Goal: Task Accomplishment & Management: Manage account settings

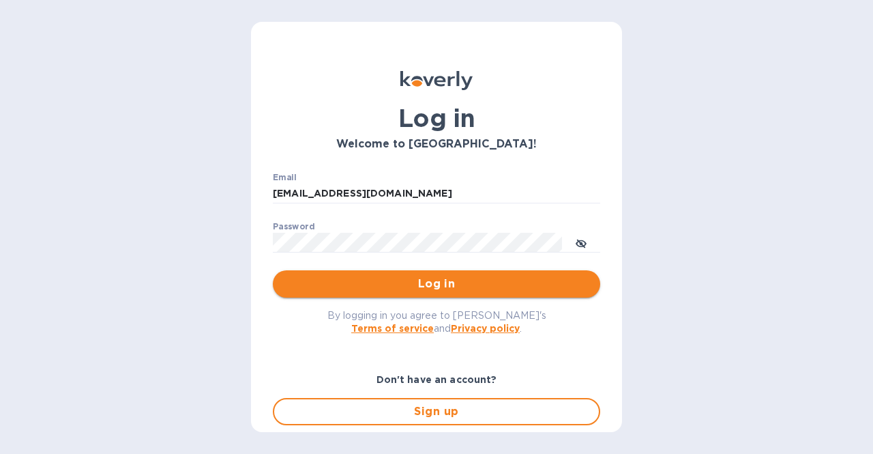
click at [402, 286] on span "Log in" at bounding box center [437, 284] width 306 height 16
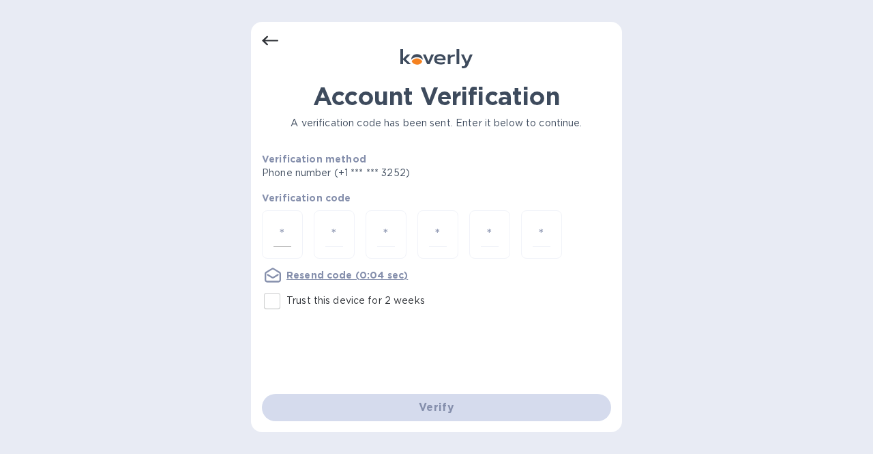
click at [287, 233] on input "number" at bounding box center [283, 234] width 18 height 25
type input "9"
type input "4"
type input "0"
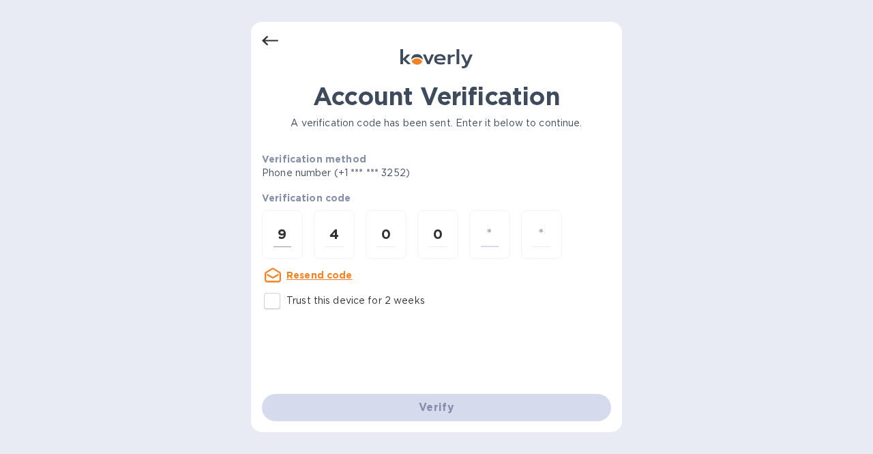
type input "1"
type input "7"
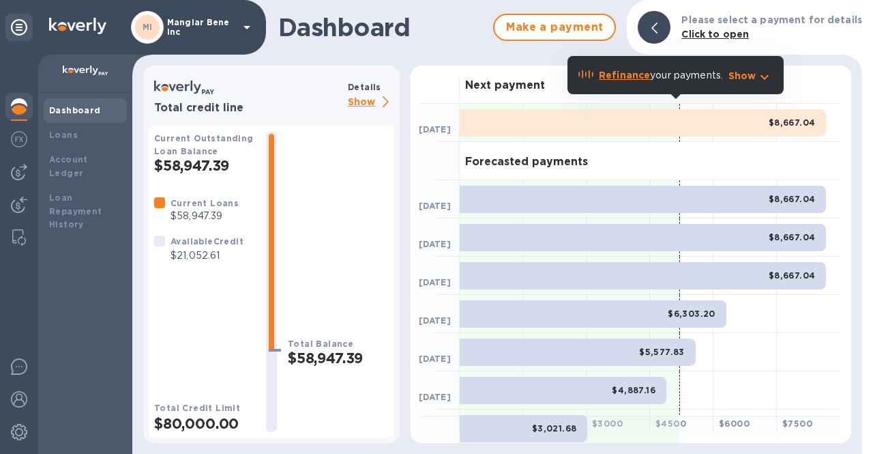
click at [364, 106] on p "Show" at bounding box center [371, 102] width 46 height 17
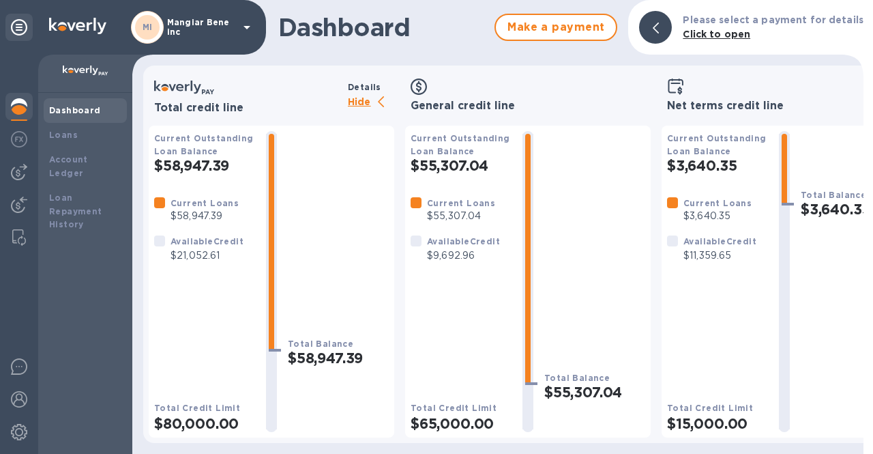
click at [245, 25] on icon at bounding box center [247, 27] width 16 height 16
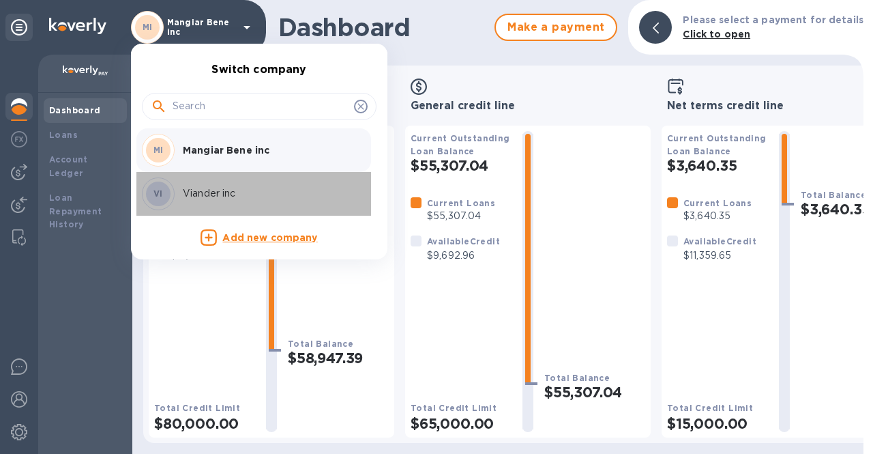
click at [233, 192] on p "Viander inc" at bounding box center [269, 193] width 172 height 14
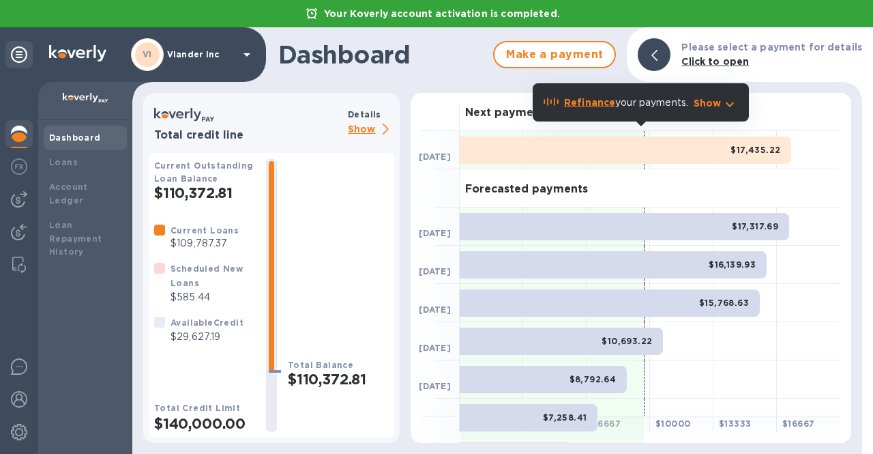
click at [359, 125] on p "Show" at bounding box center [371, 129] width 46 height 17
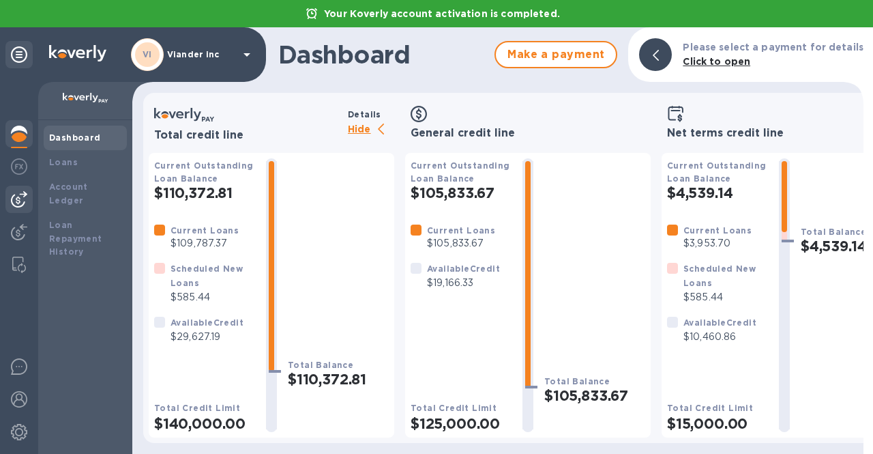
click at [22, 201] on img at bounding box center [19, 199] width 16 height 16
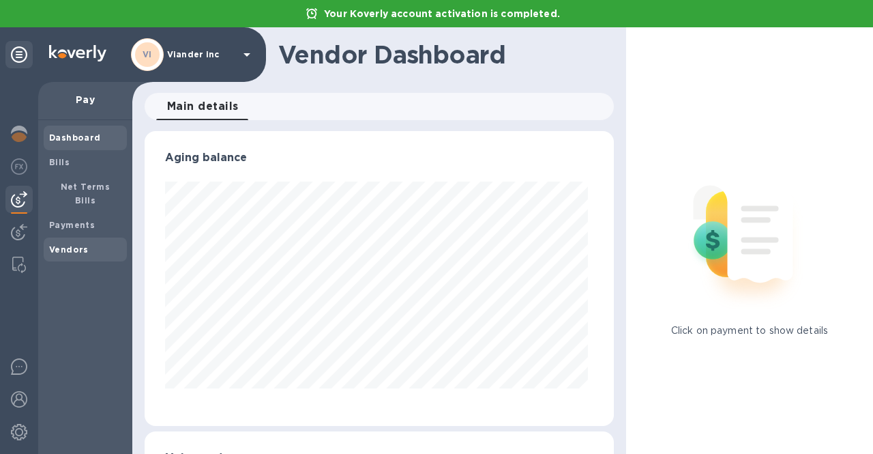
click at [92, 243] on span "Vendors" at bounding box center [85, 250] width 72 height 14
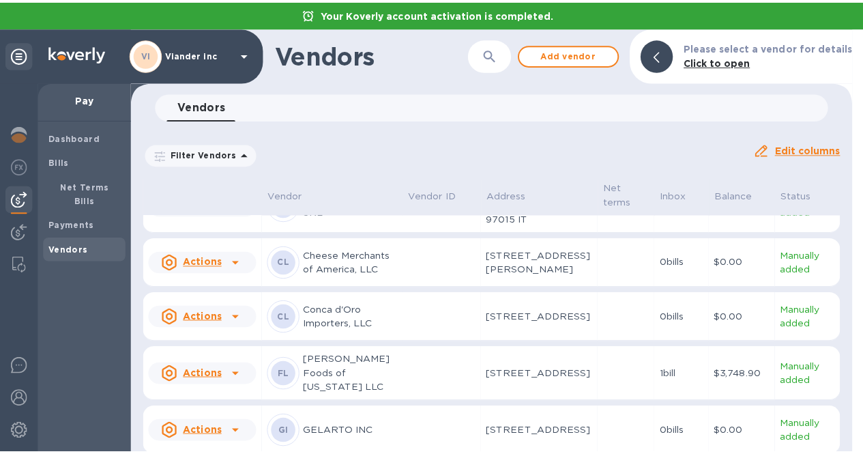
scroll to position [205, 0]
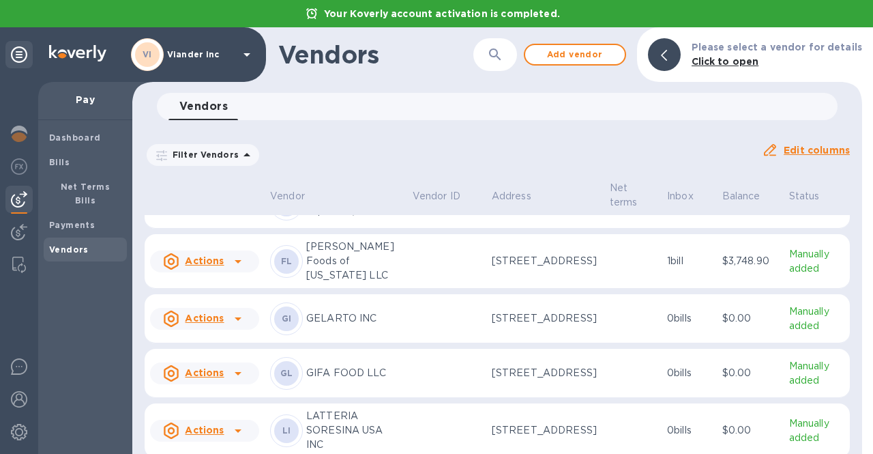
click at [497, 66] on button "button" at bounding box center [495, 54] width 33 height 33
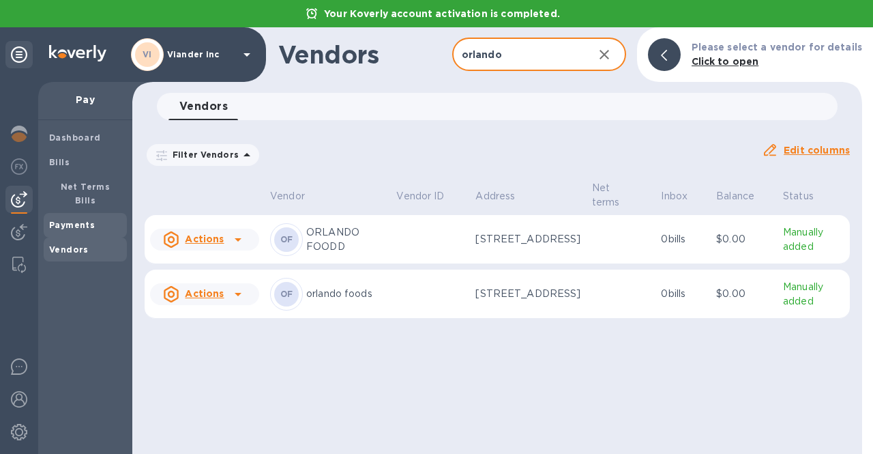
type input "orlando"
click at [66, 220] on b "Payments" at bounding box center [72, 225] width 46 height 10
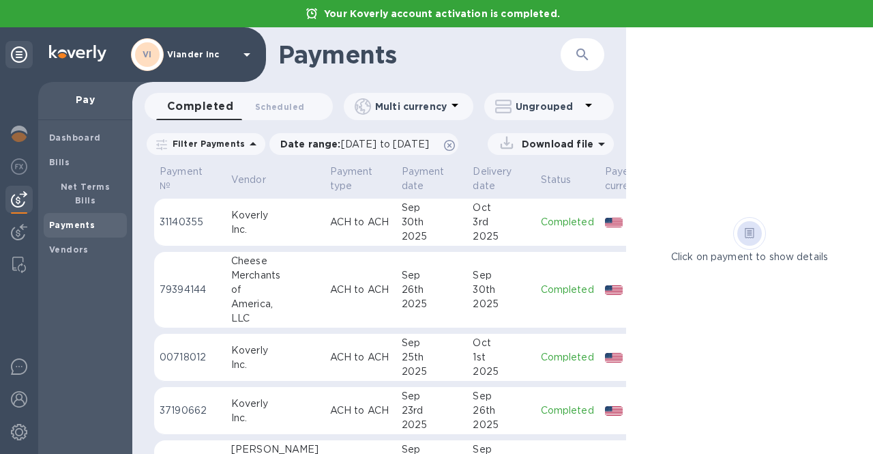
click at [590, 51] on icon "button" at bounding box center [583, 54] width 16 height 16
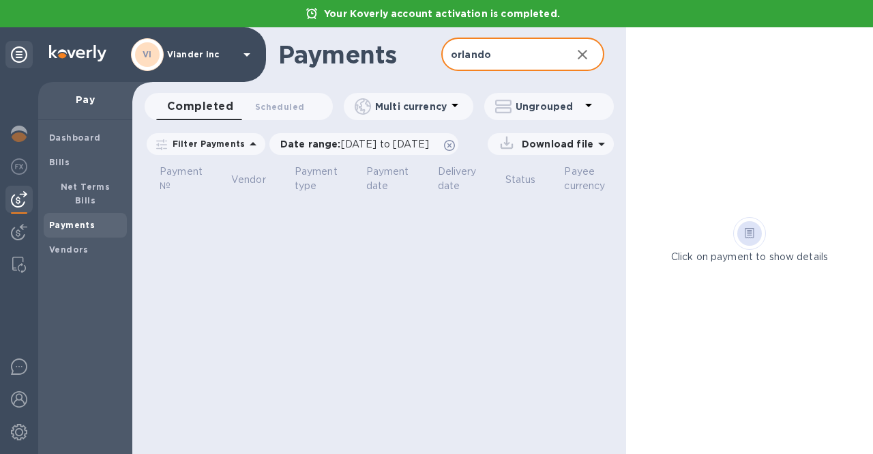
click at [541, 61] on input "orlando" at bounding box center [500, 54] width 119 height 33
type input "o"
type input "Orlando"
click at [455, 143] on icon at bounding box center [449, 145] width 11 height 11
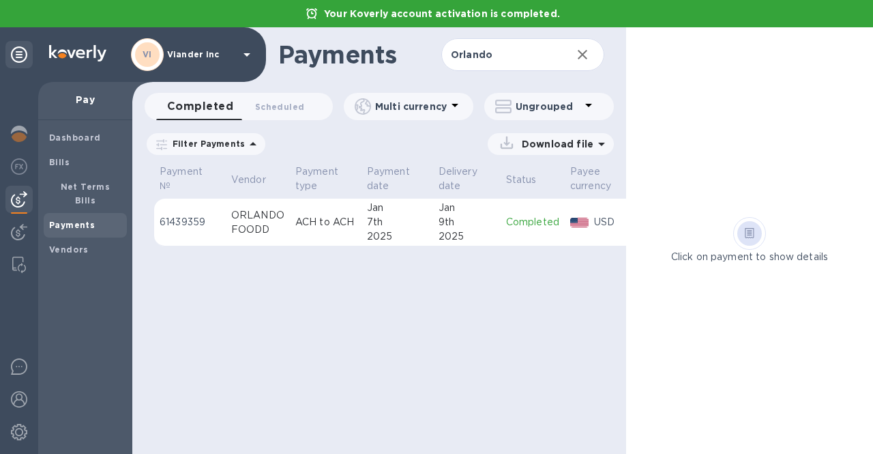
click at [261, 222] on div "FOODD" at bounding box center [257, 229] width 53 height 14
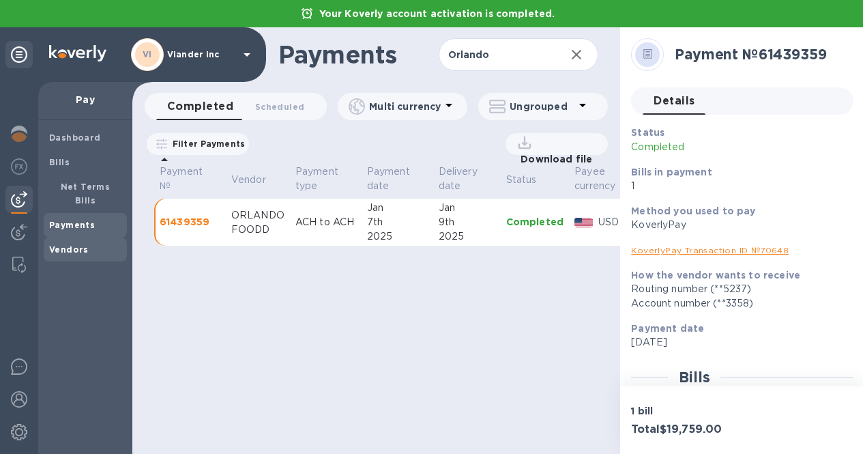
click at [65, 244] on b "Vendors" at bounding box center [69, 249] width 40 height 10
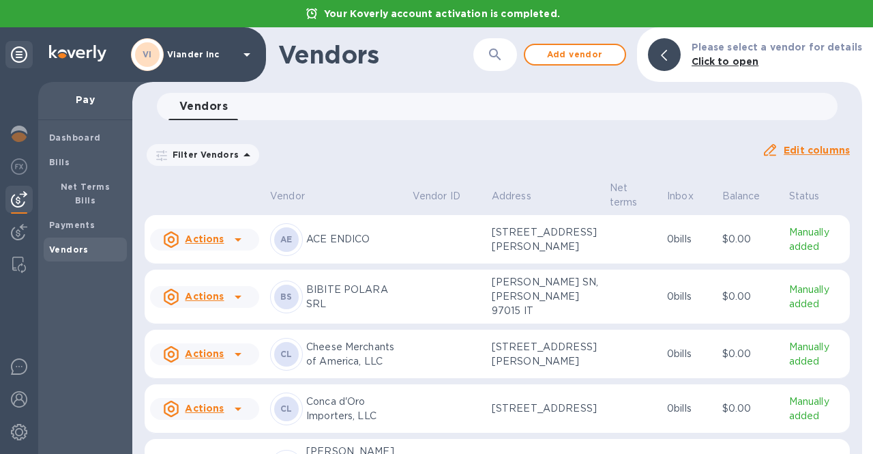
click at [492, 59] on button "button" at bounding box center [495, 54] width 33 height 33
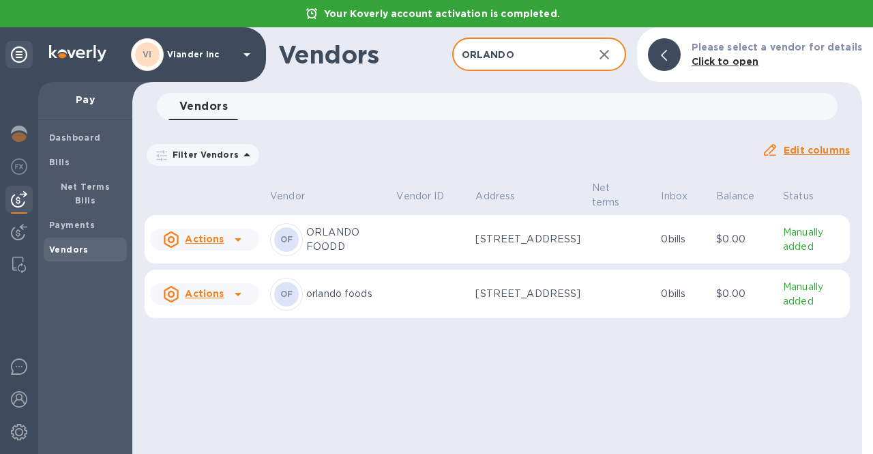
type input "ORLANDO"
click at [352, 237] on p "ORLANDO FOODD" at bounding box center [345, 239] width 79 height 29
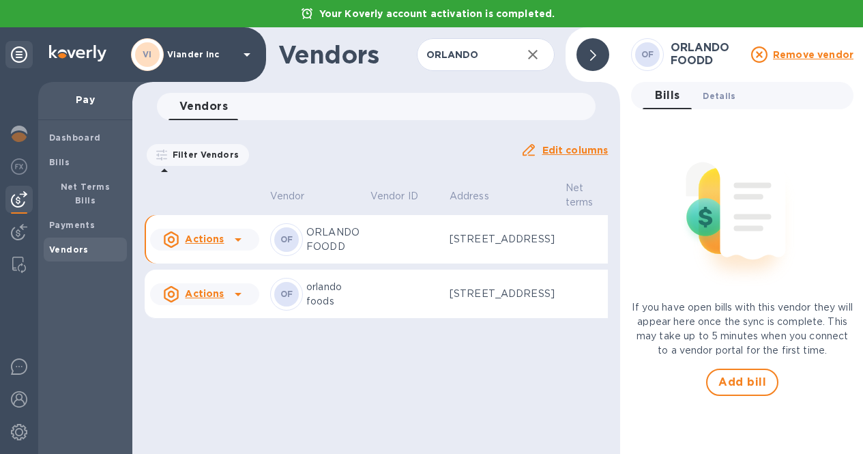
click at [712, 98] on span "Details 0" at bounding box center [719, 96] width 33 height 14
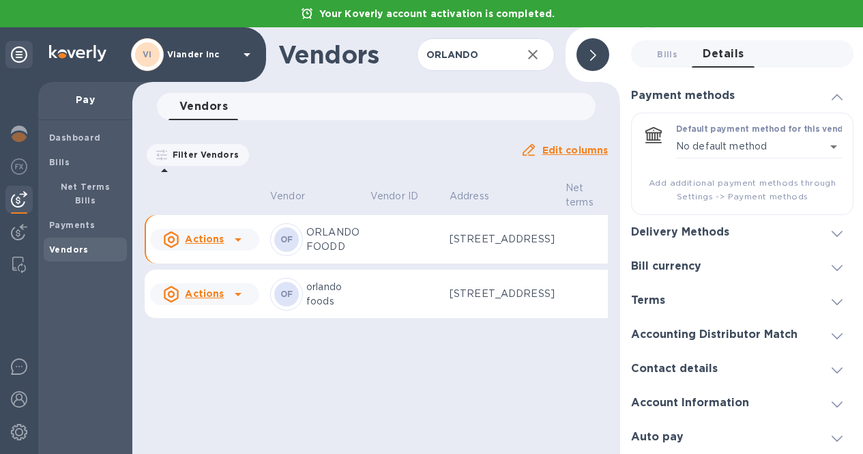
scroll to position [10, 0]
click at [740, 232] on div at bounding box center [775, 232] width 70 height 1
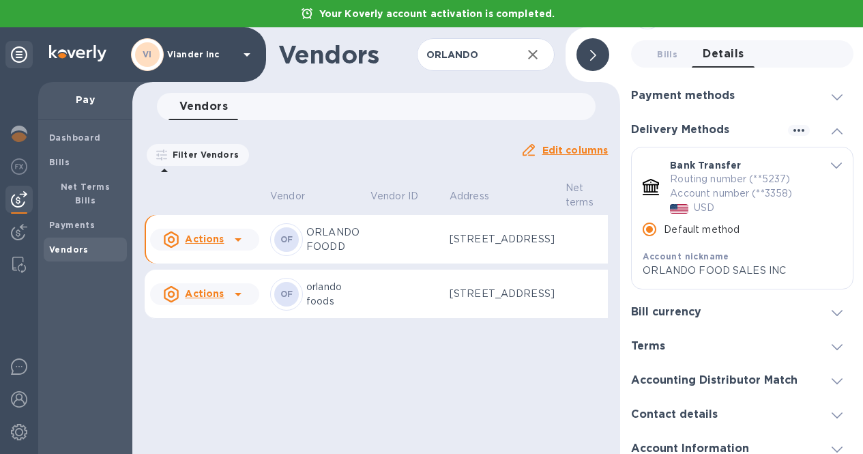
scroll to position [87, 0]
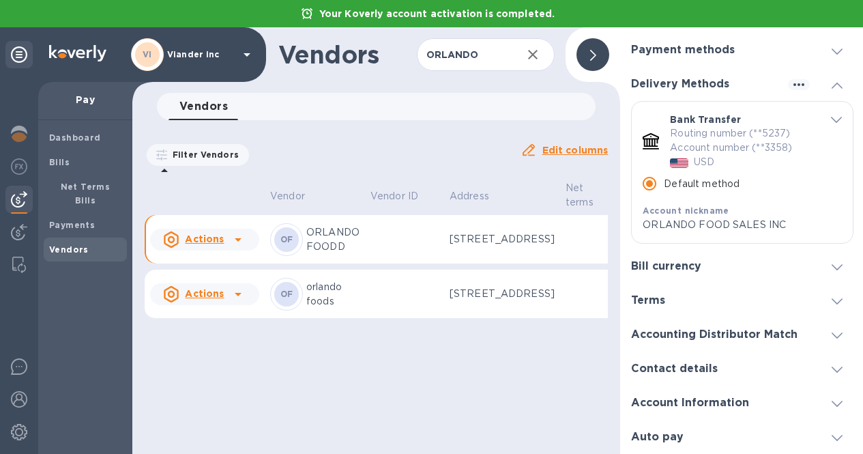
click at [703, 260] on div "Bill currency" at bounding box center [671, 266] width 81 height 13
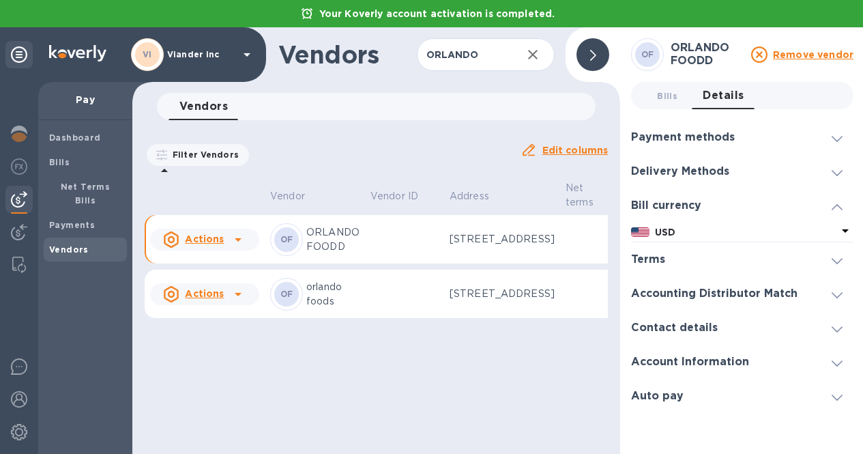
click at [667, 253] on div "Terms" at bounding box center [653, 259] width 45 height 13
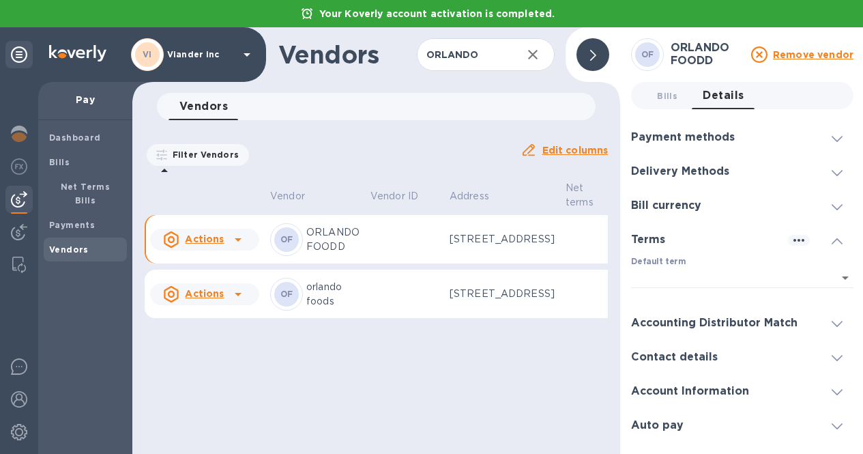
click at [677, 317] on h3 "Accounting Distributor Match" at bounding box center [714, 323] width 166 height 13
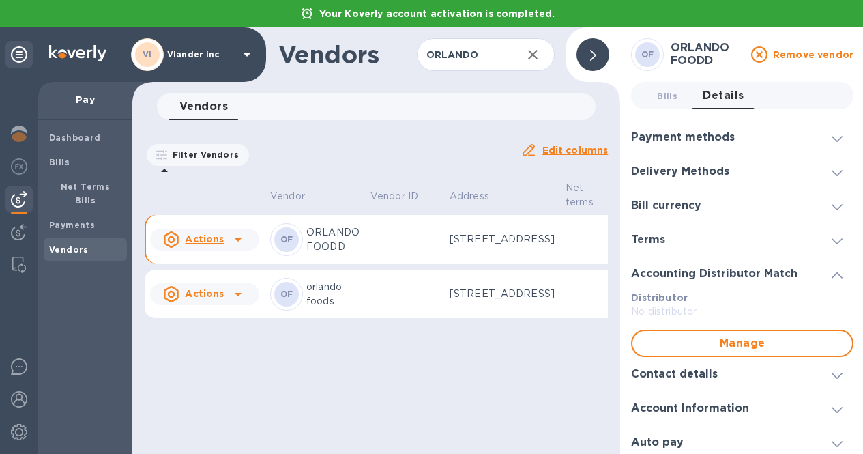
scroll to position [5, 0]
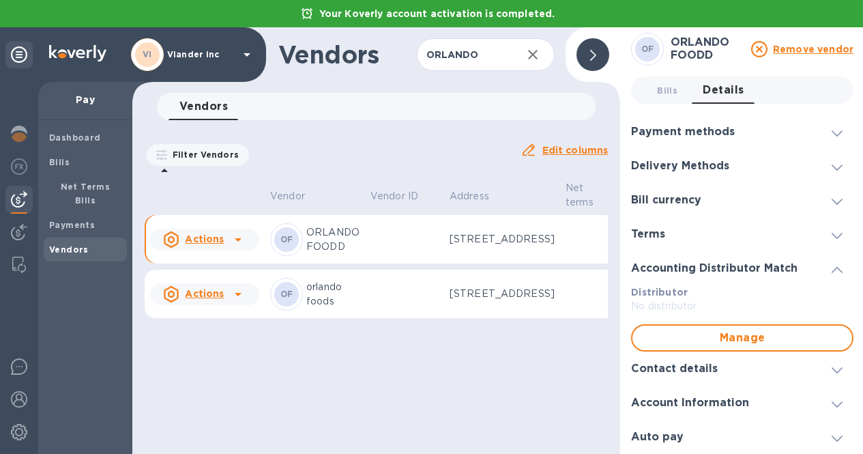
click at [689, 362] on h3 "Contact details" at bounding box center [674, 368] width 87 height 13
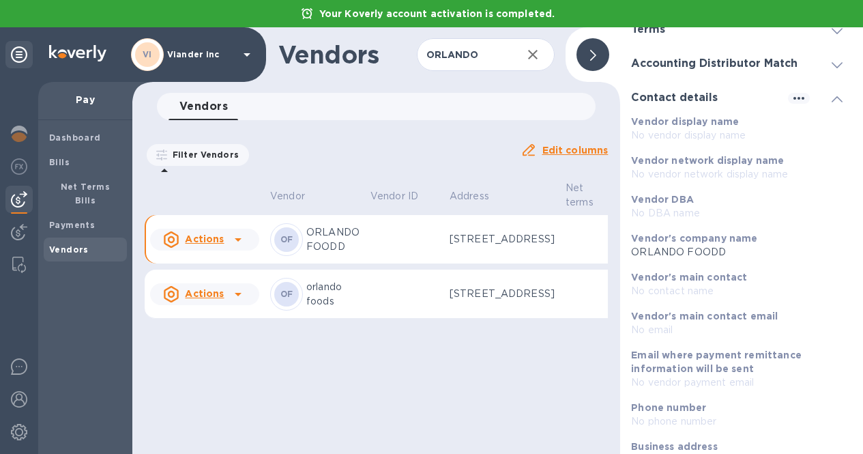
scroll to position [306, 0]
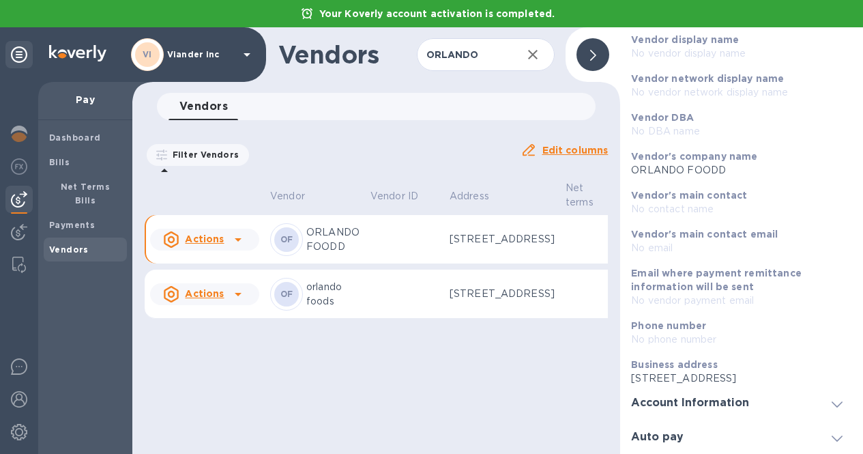
click at [687, 396] on h3 "Account Information" at bounding box center [690, 402] width 118 height 13
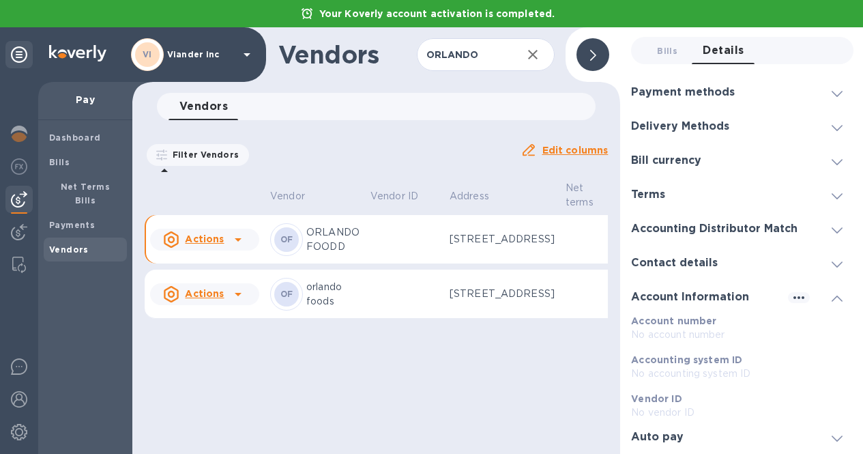
scroll to position [45, 0]
click at [834, 295] on icon at bounding box center [837, 298] width 11 height 6
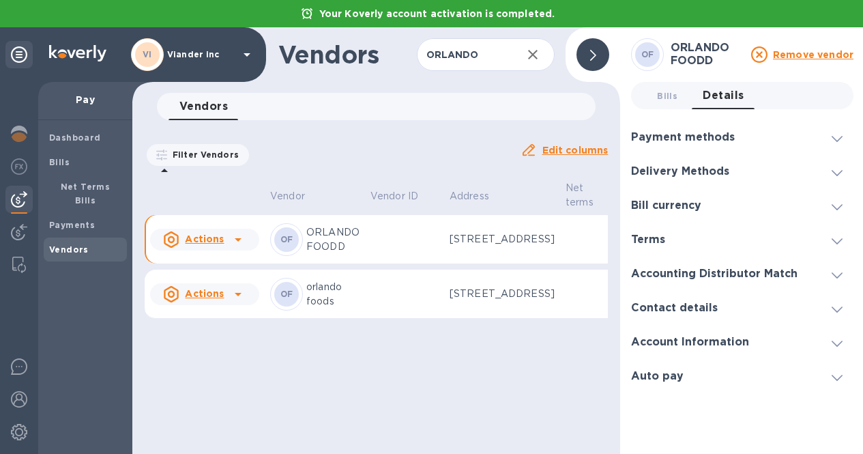
click at [835, 136] on icon at bounding box center [837, 139] width 11 height 6
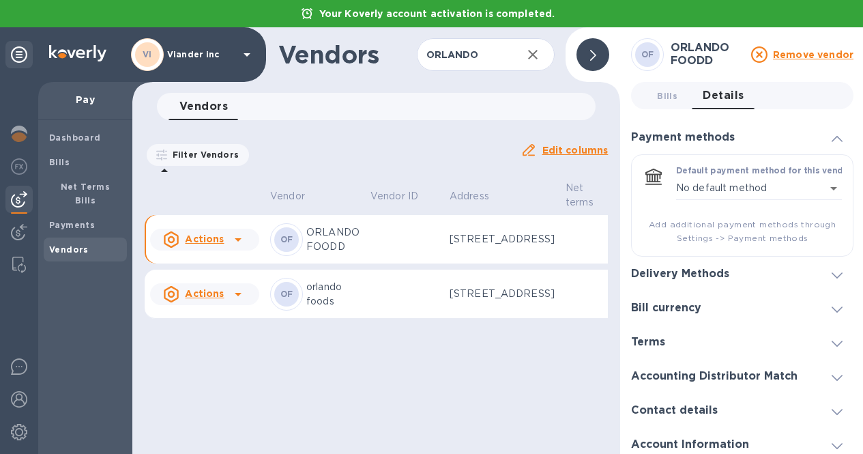
click at [835, 136] on icon at bounding box center [837, 139] width 11 height 6
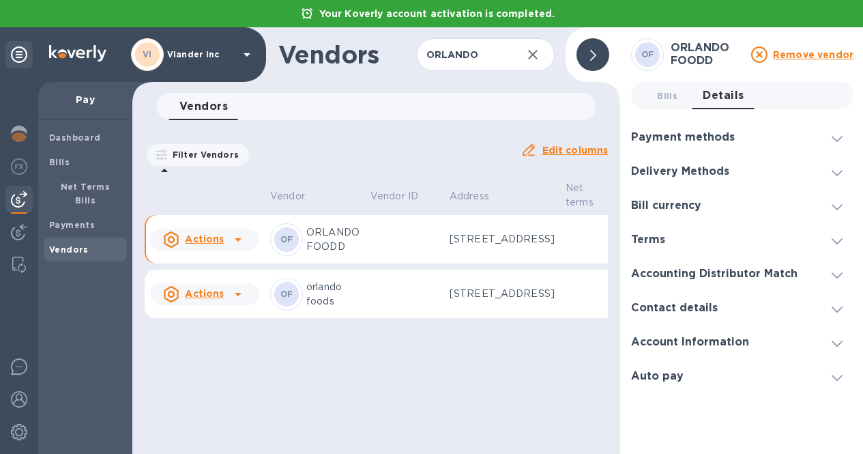
click at [839, 171] on icon at bounding box center [837, 173] width 11 height 6
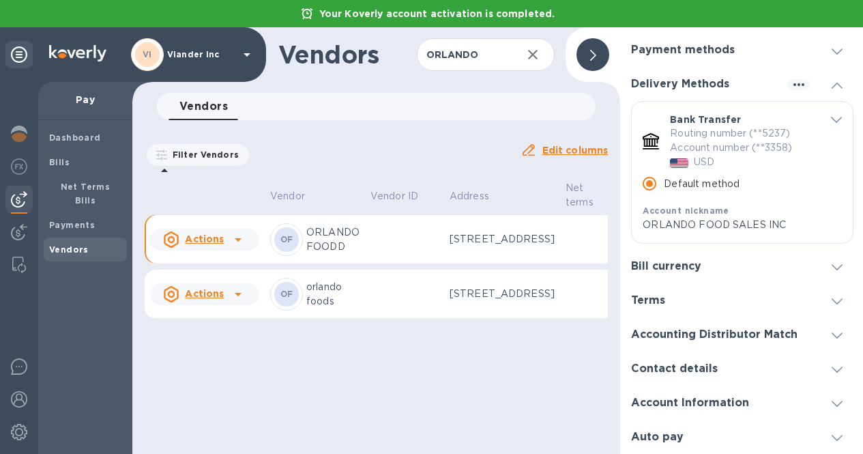
scroll to position [10, 0]
click at [826, 259] on div at bounding box center [837, 266] width 33 height 14
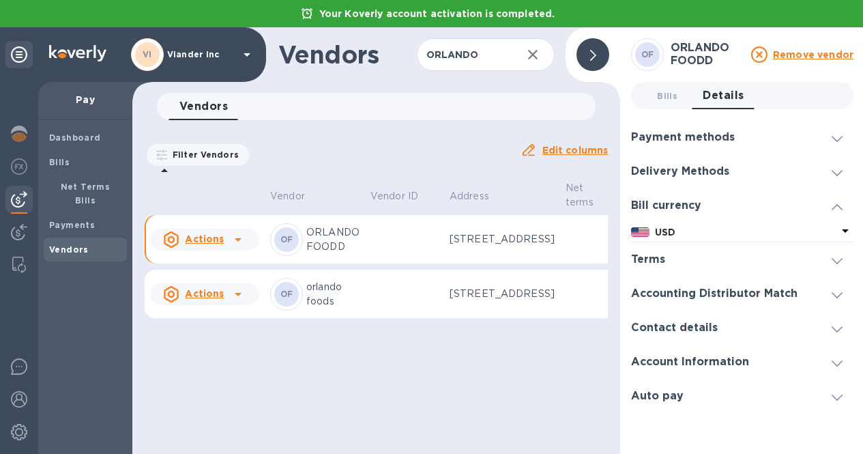
click at [839, 204] on icon at bounding box center [837, 207] width 11 height 6
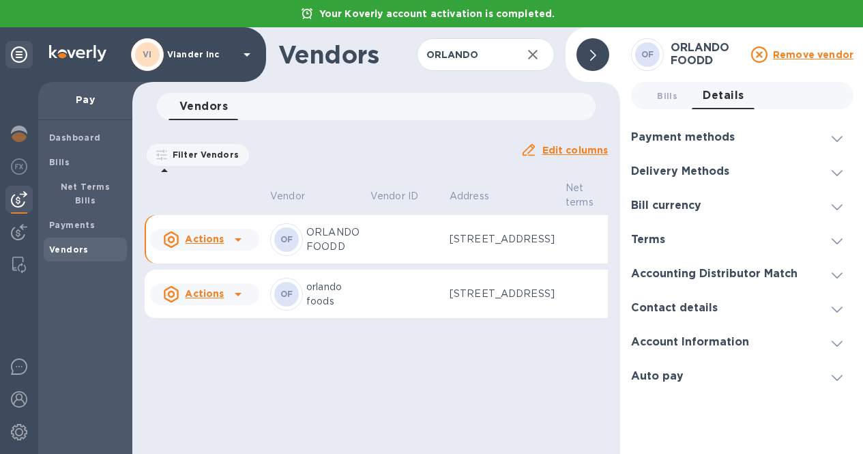
click at [837, 238] on icon at bounding box center [837, 241] width 11 height 6
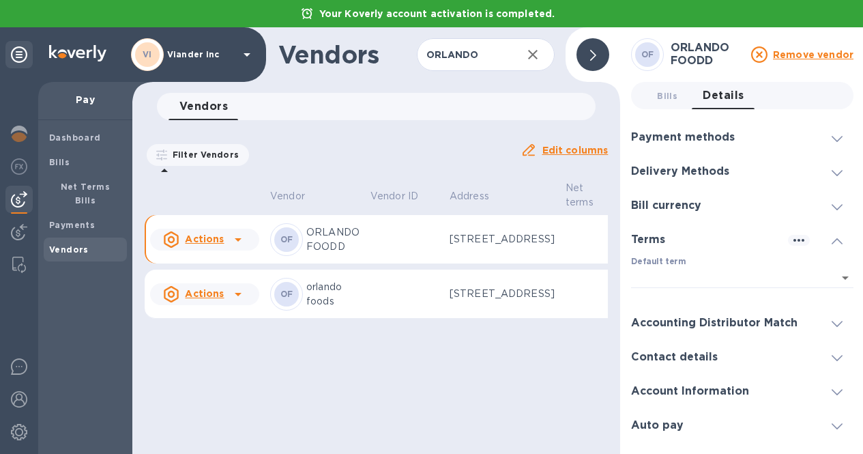
click at [837, 238] on icon at bounding box center [837, 241] width 11 height 6
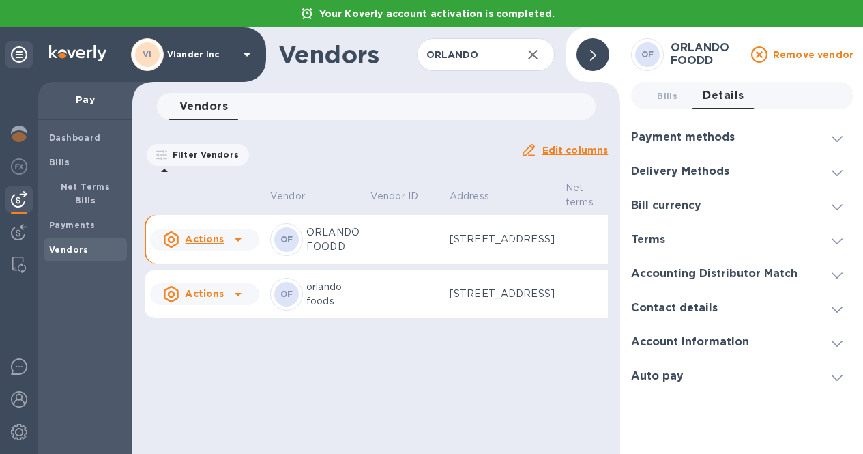
click at [344, 136] on div "Filter Vendors Auto pay: All" at bounding box center [327, 154] width 376 height 37
click at [527, 142] on icon at bounding box center [529, 150] width 16 height 16
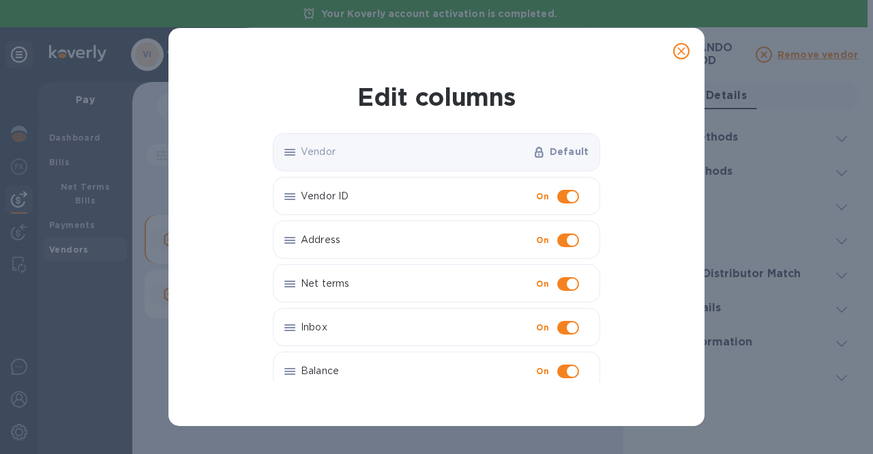
click at [685, 51] on icon "close" at bounding box center [682, 51] width 14 height 14
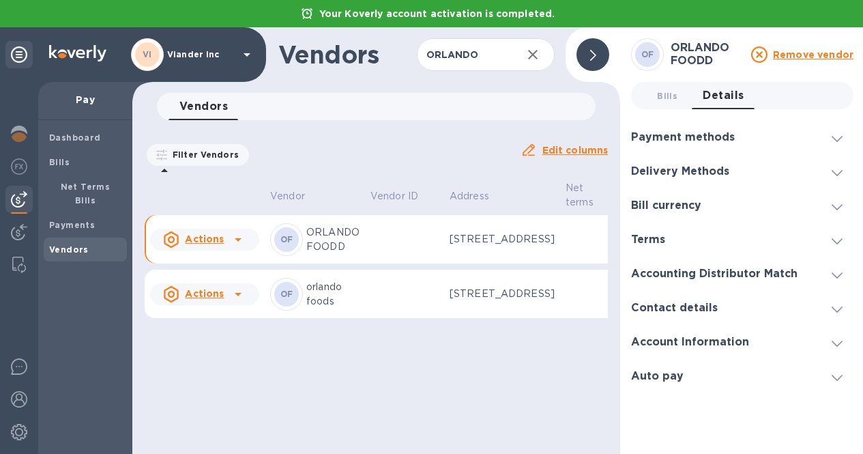
click at [795, 272] on div "Accounting Distributor Match" at bounding box center [719, 273] width 177 height 13
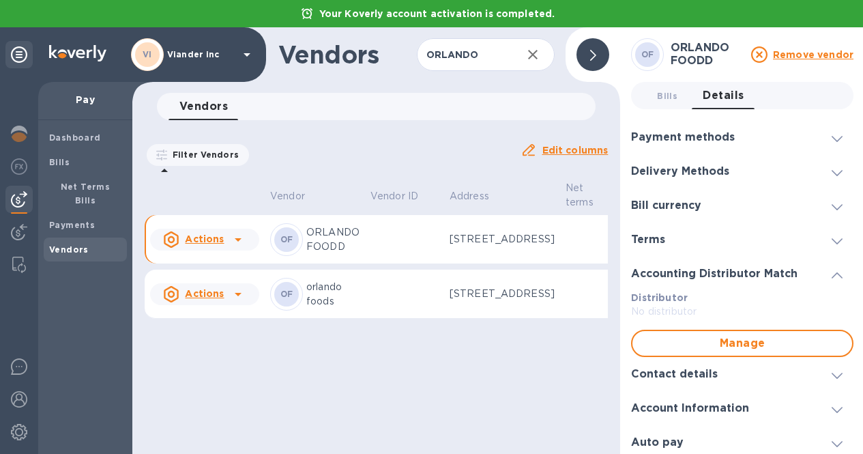
click at [795, 272] on div "Accounting Distributor Match" at bounding box center [719, 273] width 177 height 13
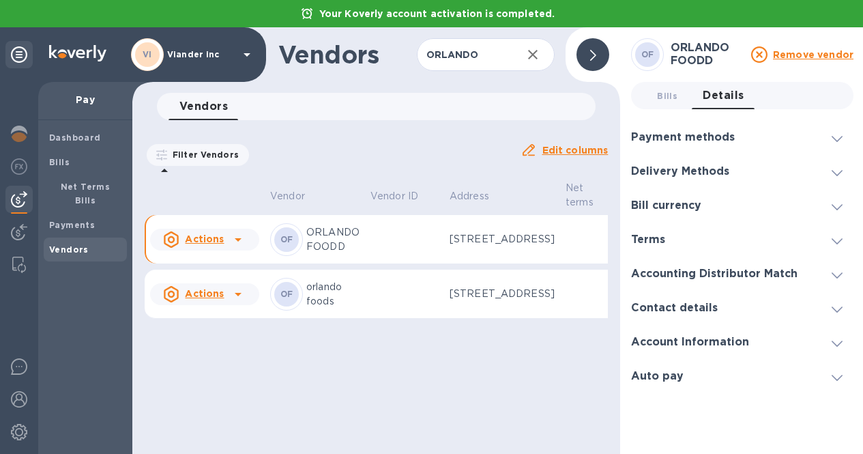
click at [740, 132] on div "Payment methods" at bounding box center [688, 137] width 115 height 13
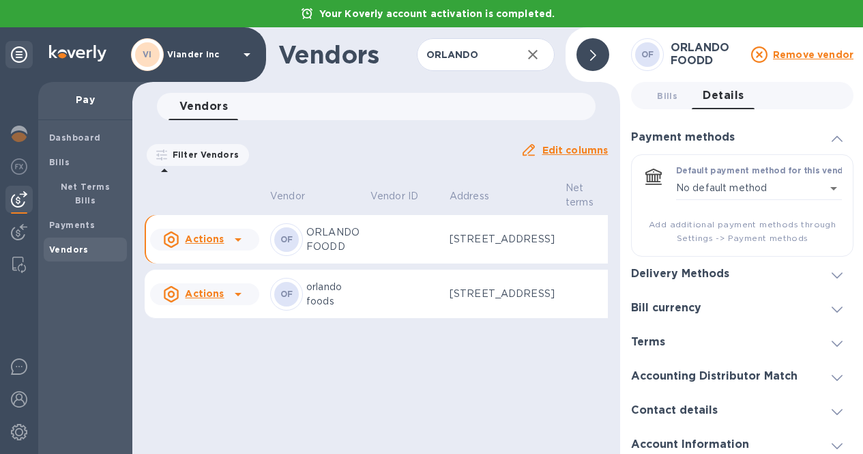
click at [740, 132] on div "Payment methods" at bounding box center [688, 137] width 115 height 13
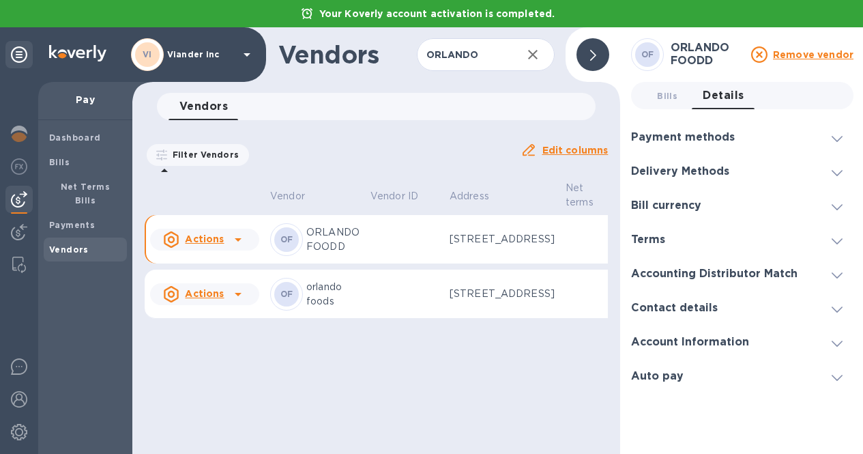
click at [702, 131] on h3 "Payment methods" at bounding box center [683, 137] width 104 height 13
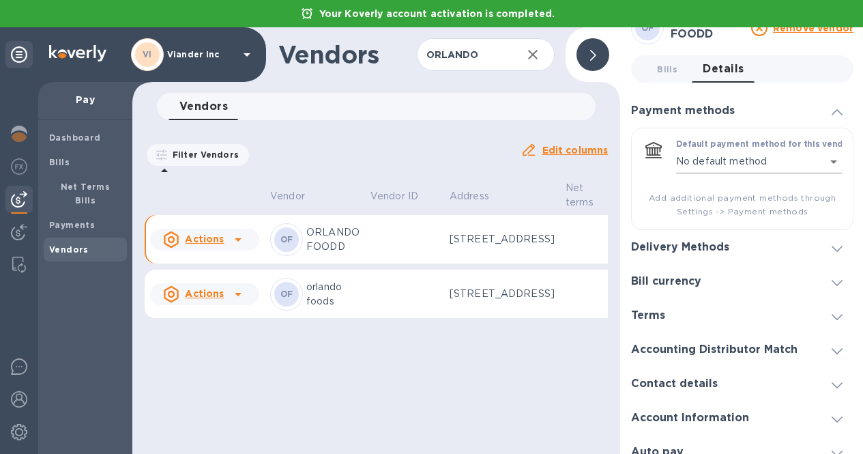
scroll to position [42, 0]
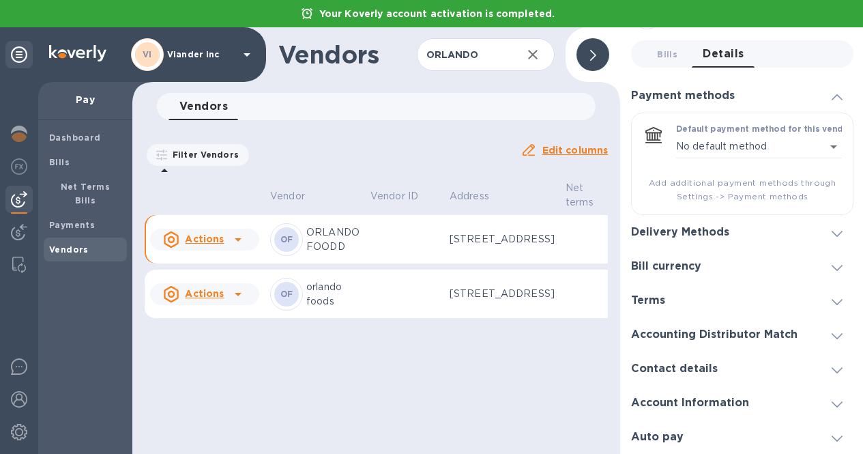
click at [706, 230] on h3 "Delivery Methods" at bounding box center [680, 232] width 98 height 13
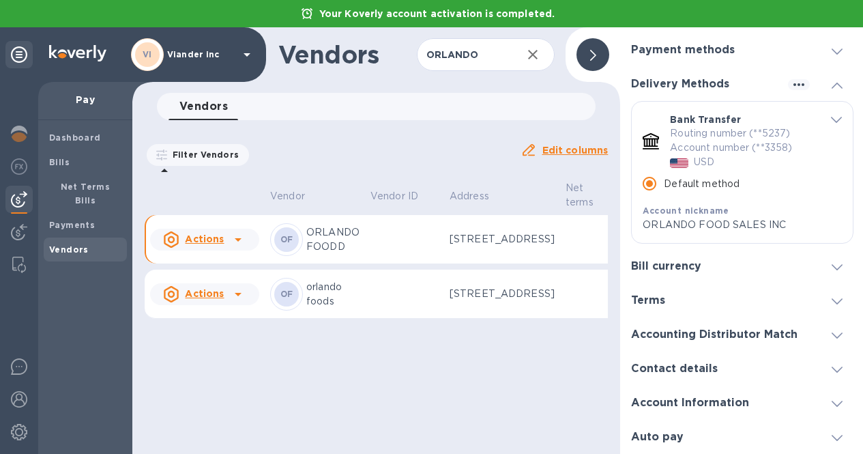
scroll to position [10, 0]
click at [702, 260] on div "Bill currency" at bounding box center [671, 266] width 81 height 13
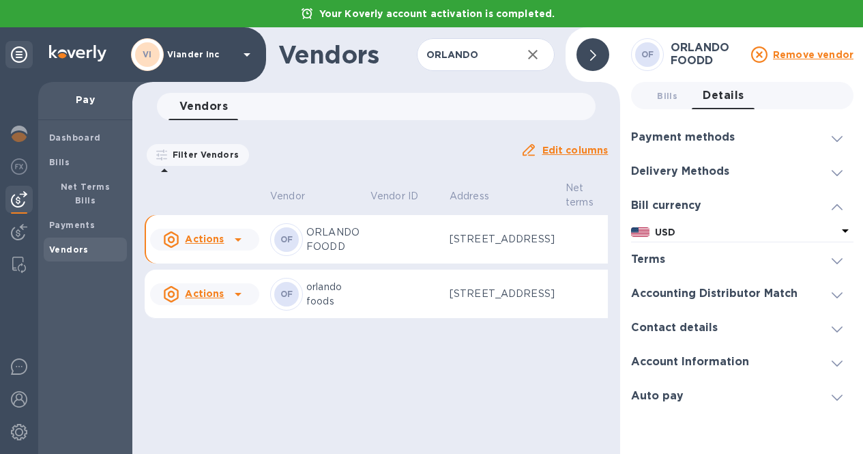
click at [702, 259] on div "Terms" at bounding box center [742, 259] width 222 height 34
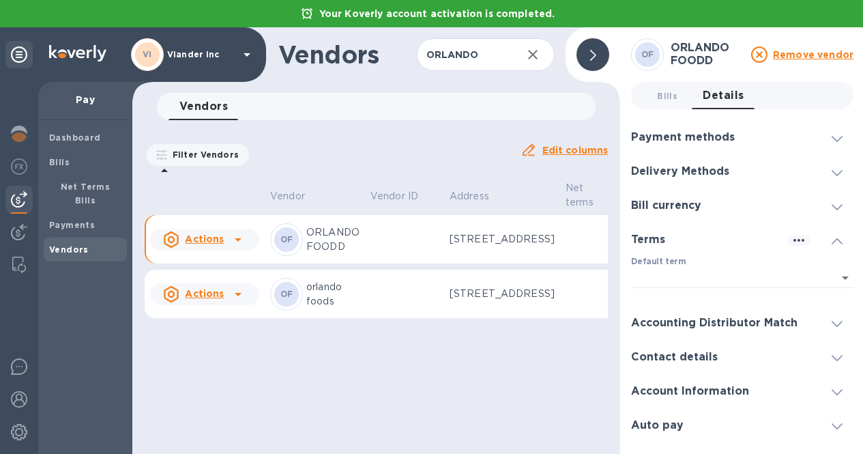
click at [688, 317] on h3 "Accounting Distributor Match" at bounding box center [714, 323] width 166 height 13
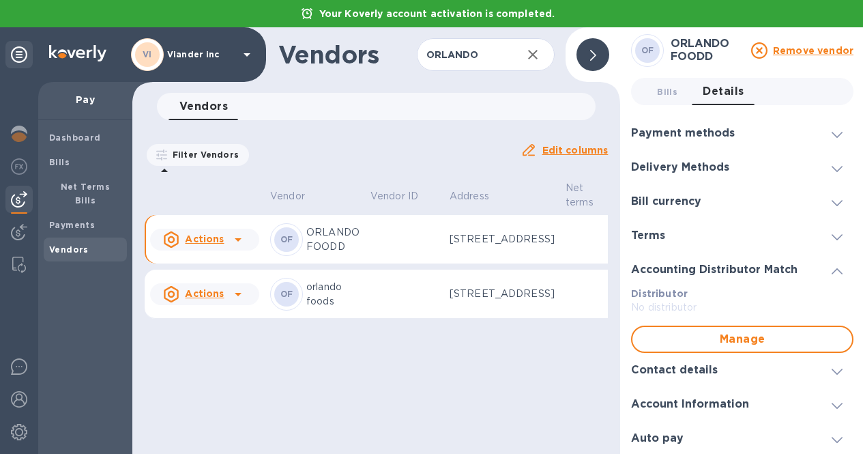
scroll to position [5, 0]
click at [684, 362] on h3 "Contact details" at bounding box center [674, 368] width 87 height 13
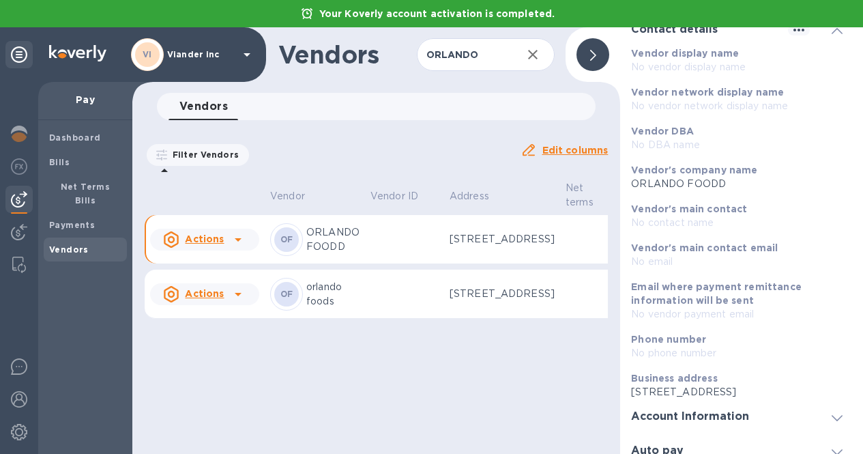
scroll to position [306, 0]
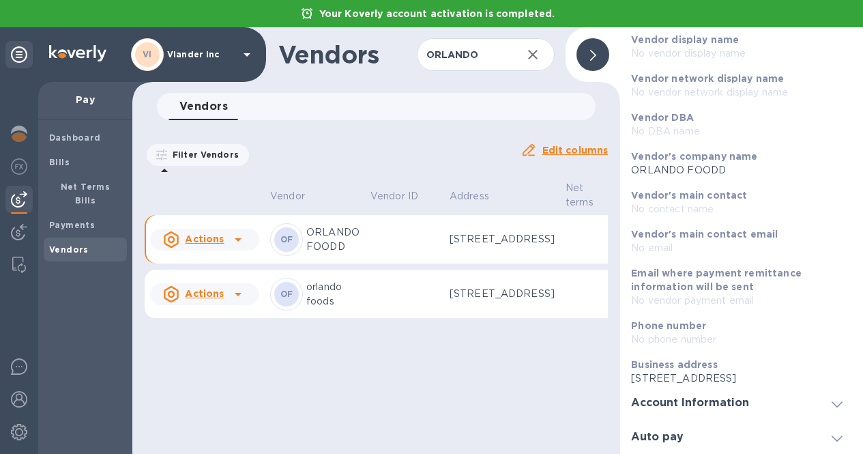
click at [714, 396] on h3 "Account Information" at bounding box center [690, 402] width 118 height 13
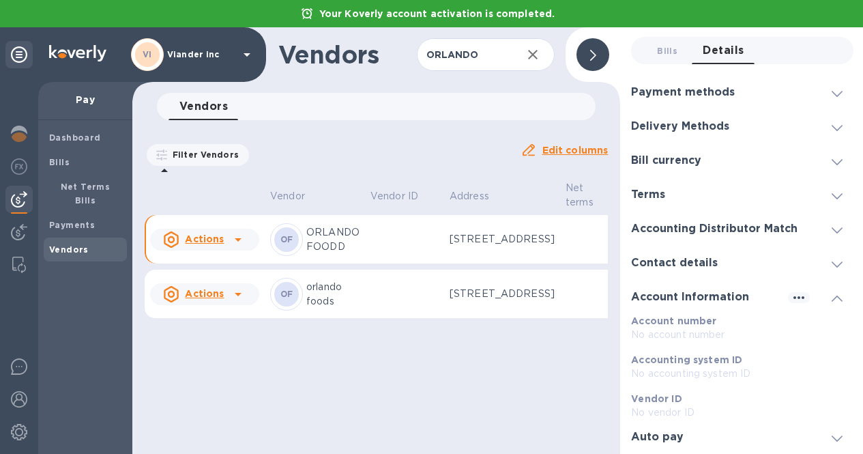
scroll to position [45, 0]
click at [713, 291] on h3 "Account Information" at bounding box center [690, 297] width 118 height 13
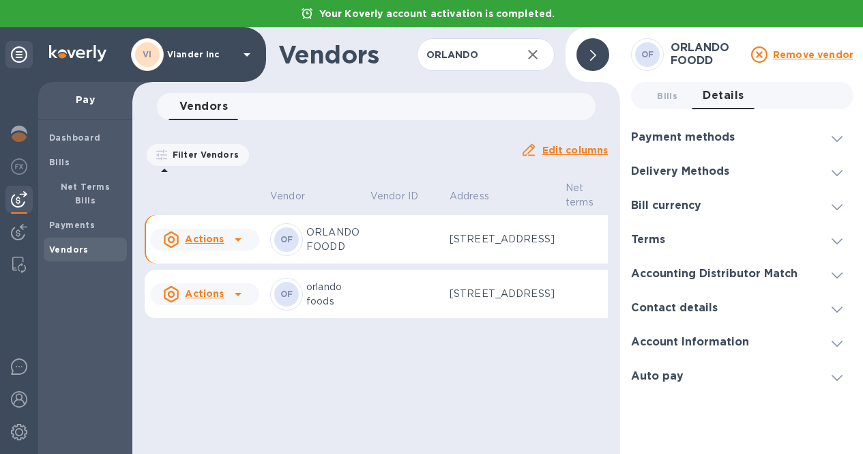
click at [691, 370] on div "Auto pay" at bounding box center [662, 376] width 63 height 13
click at [594, 38] on div at bounding box center [593, 54] width 33 height 33
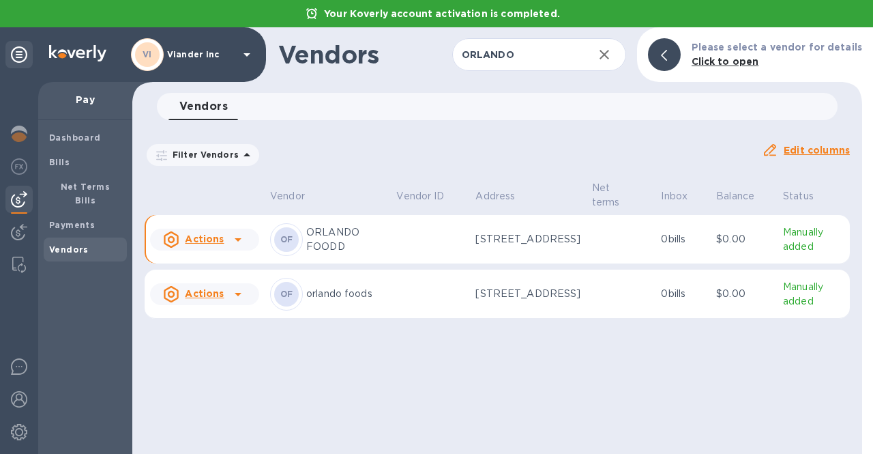
click at [238, 242] on icon at bounding box center [238, 239] width 7 height 3
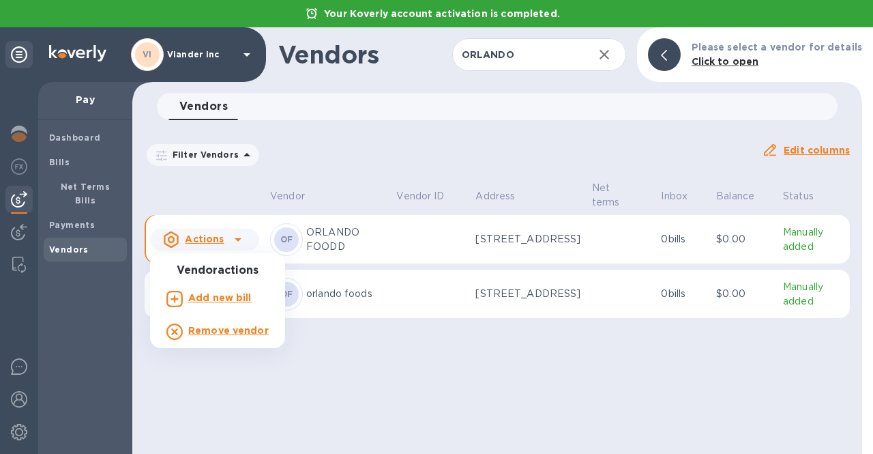
click at [238, 242] on div at bounding box center [436, 227] width 873 height 454
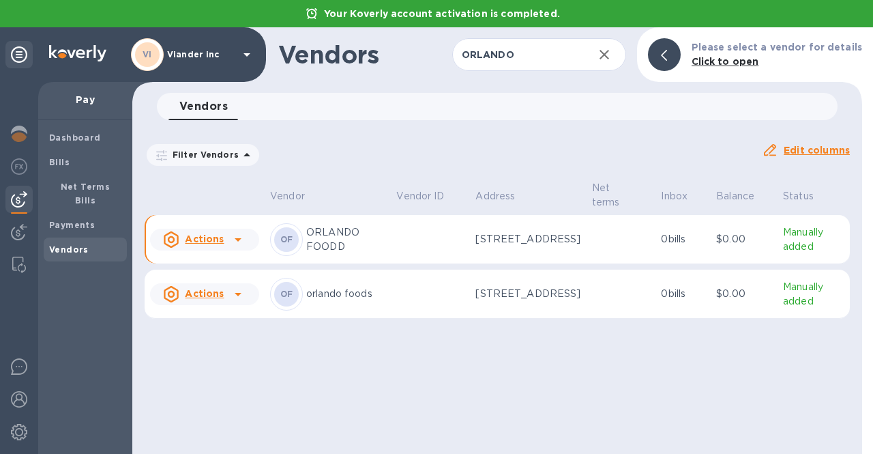
drag, startPoint x: 313, startPoint y: 246, endPoint x: 205, endPoint y: 256, distance: 109.0
click at [205, 256] on td "Actions" at bounding box center [205, 239] width 120 height 49
click at [237, 242] on icon at bounding box center [238, 239] width 7 height 3
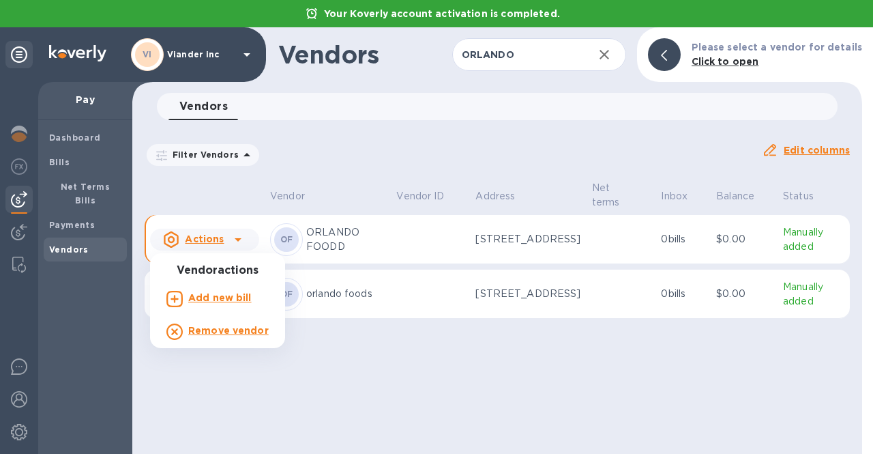
click at [379, 426] on div at bounding box center [436, 227] width 873 height 454
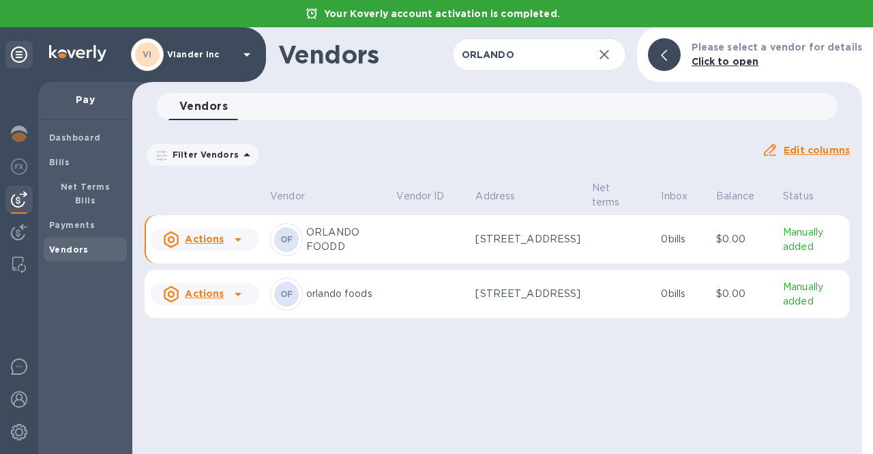
click at [237, 242] on icon at bounding box center [238, 239] width 7 height 3
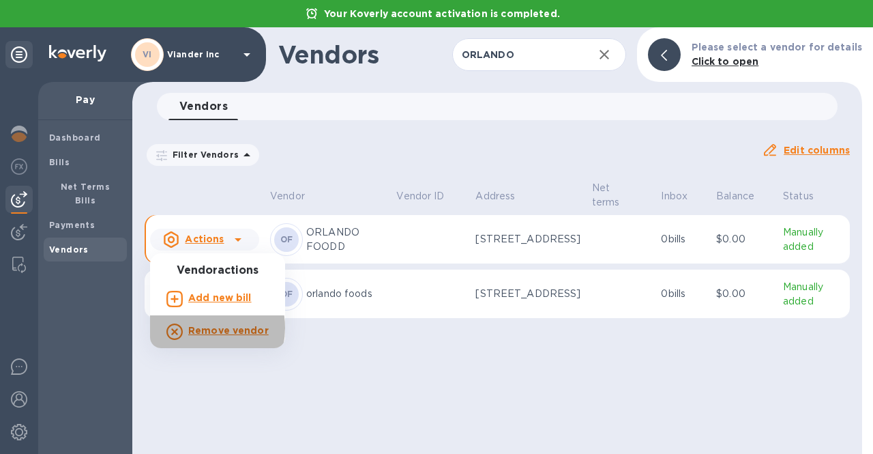
click at [199, 328] on b "Remove vendor" at bounding box center [228, 330] width 81 height 11
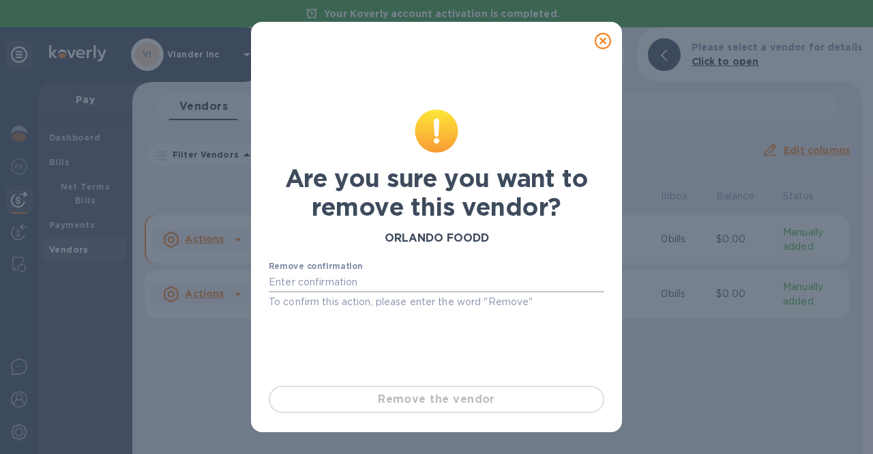
click at [334, 285] on input "text" at bounding box center [437, 282] width 336 height 20
type input "r"
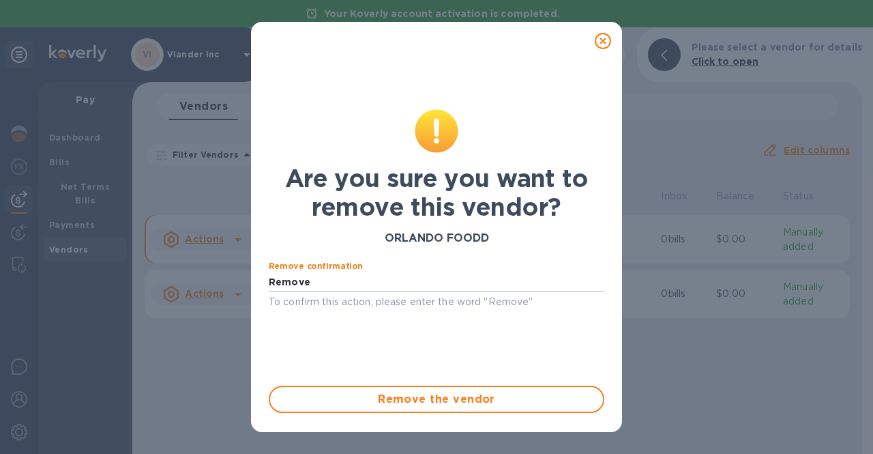
type input "Remove"
click at [600, 34] on icon at bounding box center [603, 41] width 16 height 16
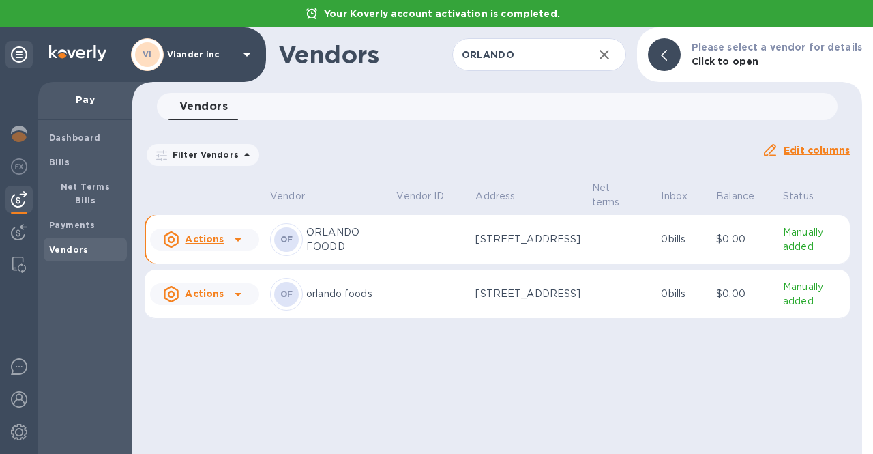
click at [662, 54] on div at bounding box center [664, 54] width 33 height 33
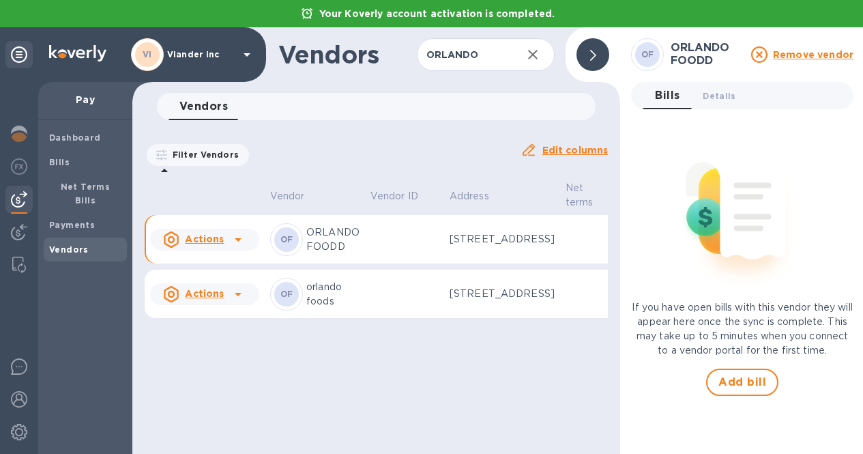
click at [600, 57] on div at bounding box center [593, 54] width 33 height 33
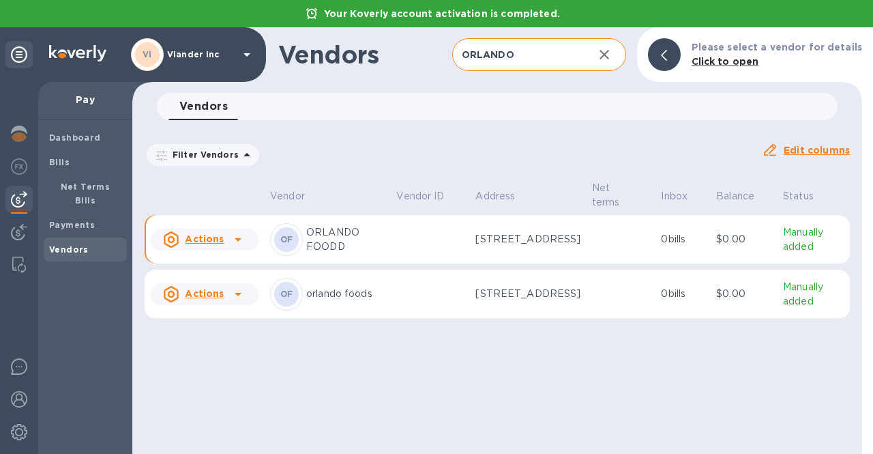
click at [609, 56] on icon "button" at bounding box center [605, 55] width 10 height 10
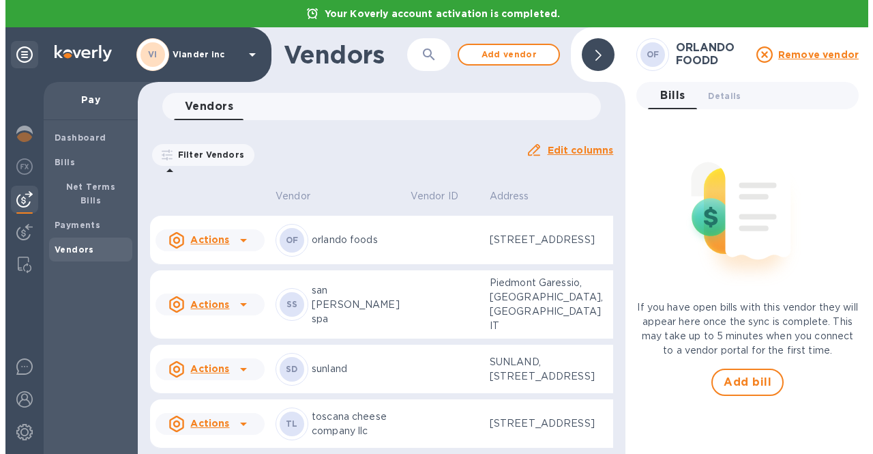
scroll to position [1925, 0]
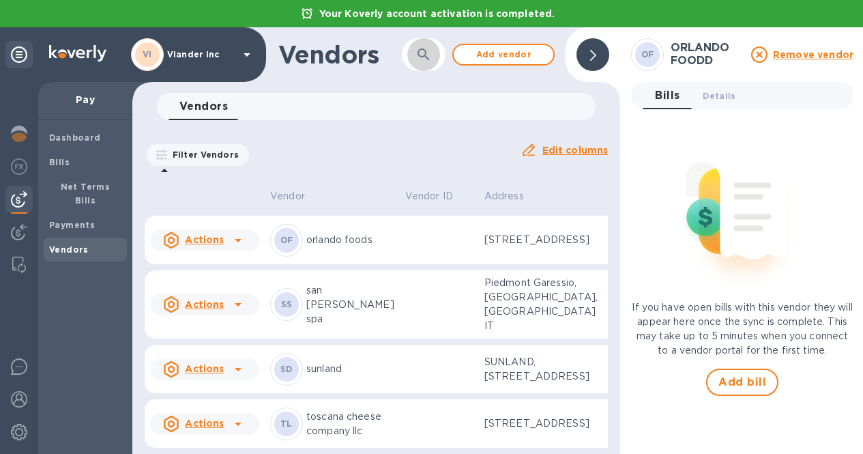
click at [431, 52] on icon "button" at bounding box center [424, 54] width 16 height 16
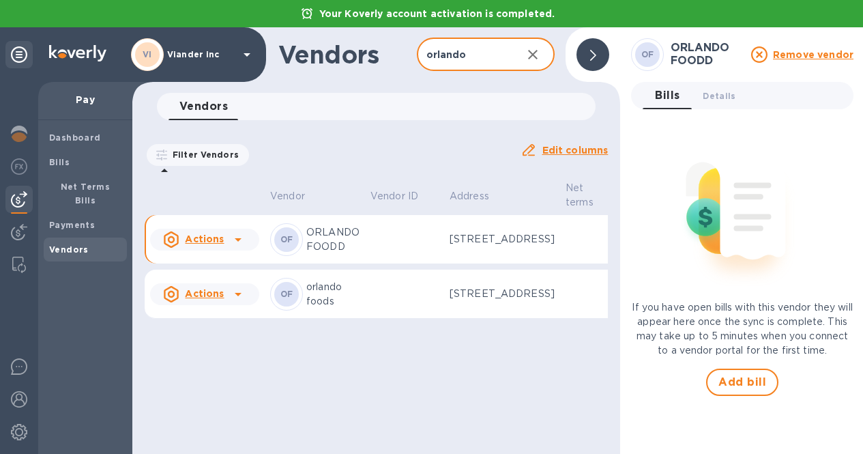
type input "orlando"
click at [241, 302] on icon at bounding box center [238, 294] width 16 height 16
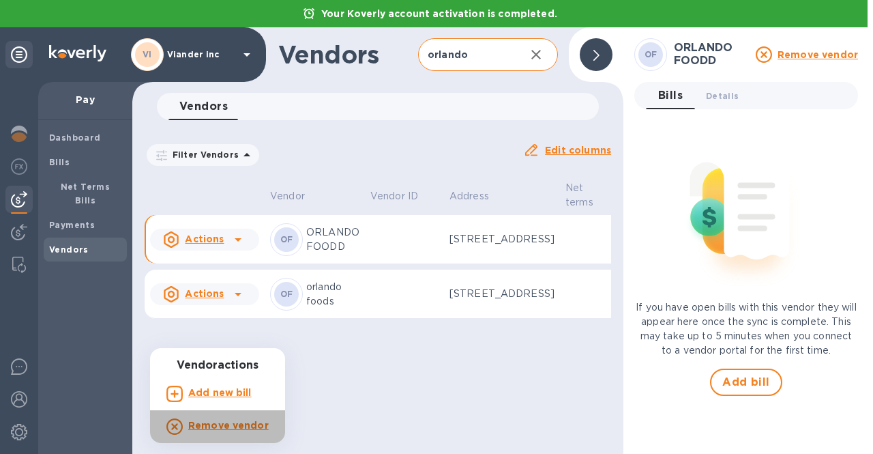
click at [237, 421] on b "Remove vendor" at bounding box center [228, 425] width 81 height 11
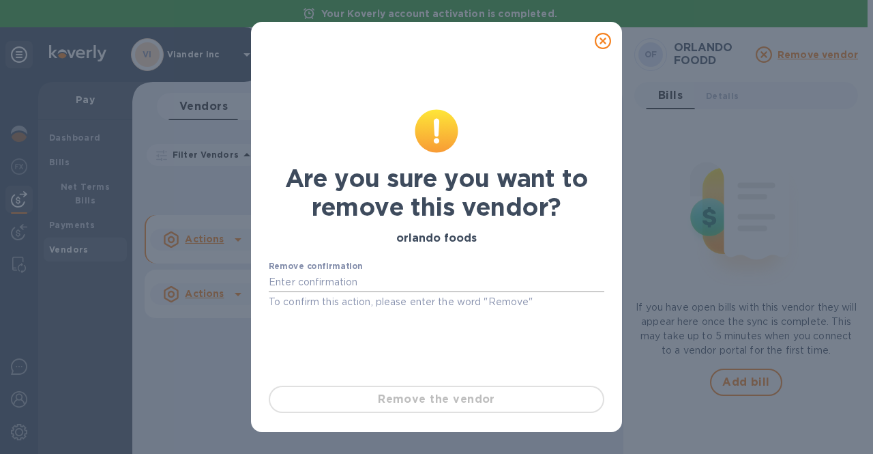
click at [334, 282] on input "text" at bounding box center [437, 282] width 336 height 20
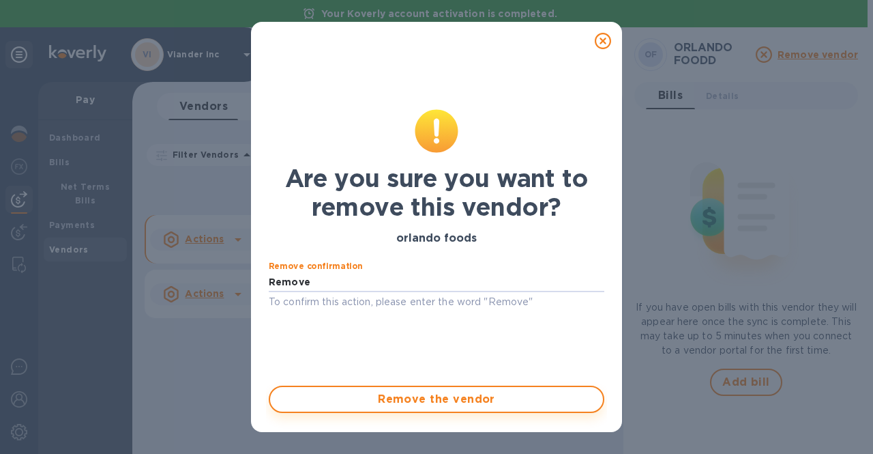
type input "Remove"
click at [401, 396] on span "Remove the vendor" at bounding box center [436, 399] width 311 height 16
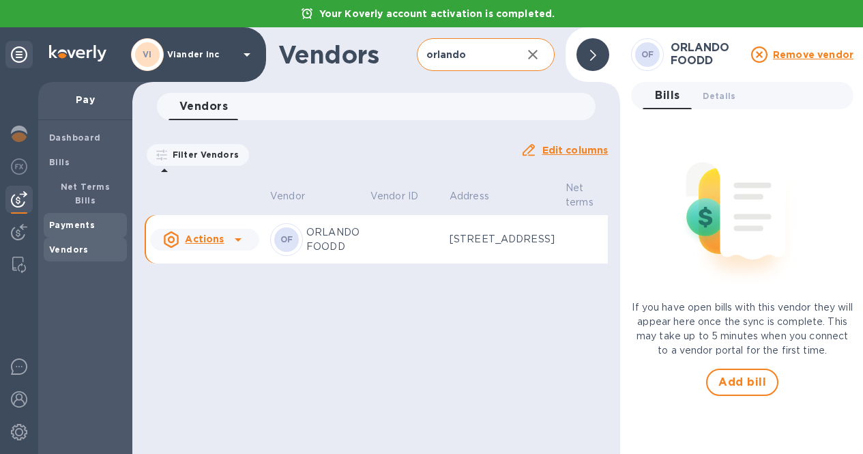
click at [85, 220] on b "Payments" at bounding box center [72, 225] width 46 height 10
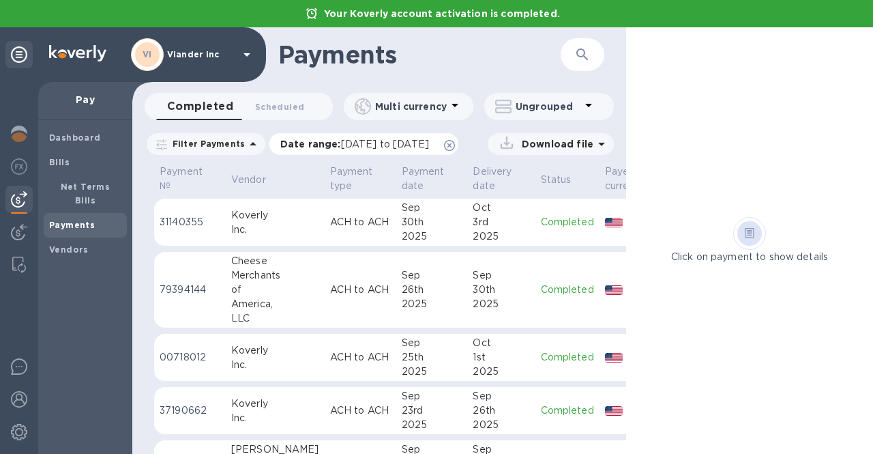
click at [455, 142] on icon at bounding box center [449, 145] width 11 height 11
click at [589, 55] on icon "button" at bounding box center [583, 54] width 16 height 16
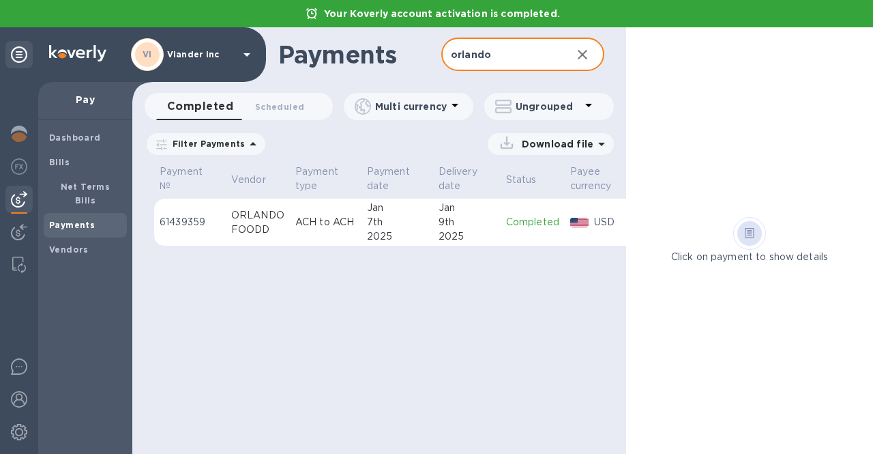
type input "orlando"
click at [585, 52] on icon "button" at bounding box center [583, 55] width 10 height 10
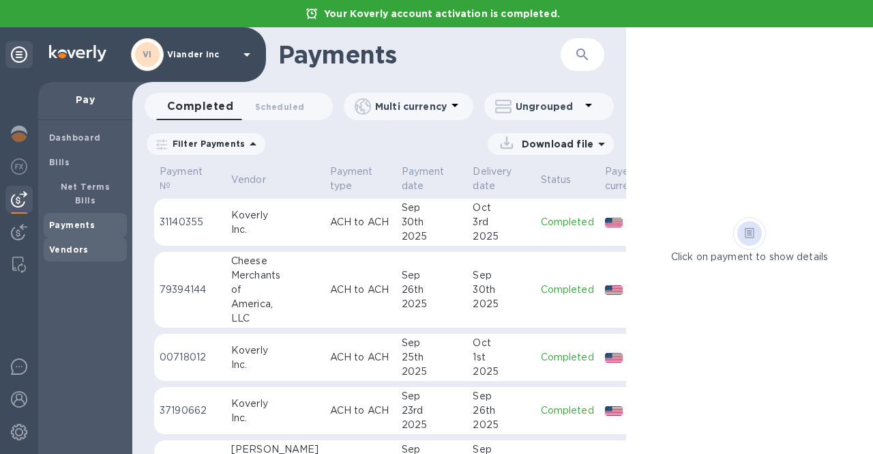
click at [66, 243] on span "Vendors" at bounding box center [69, 250] width 40 height 14
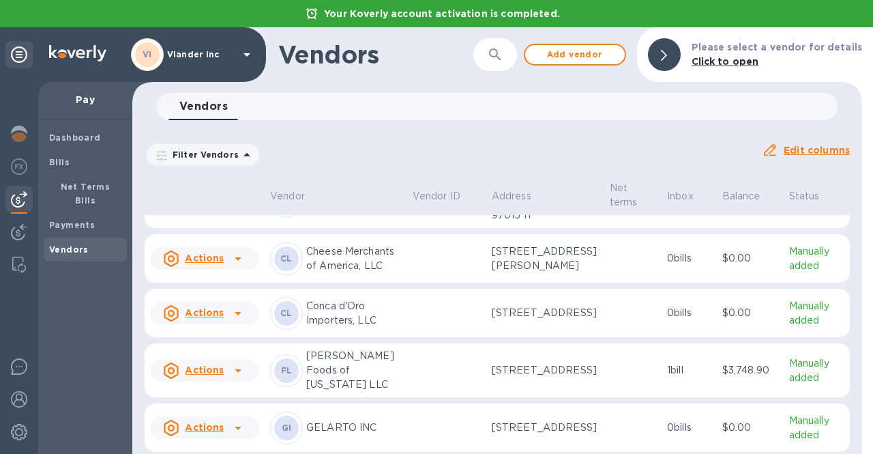
scroll to position [68, 0]
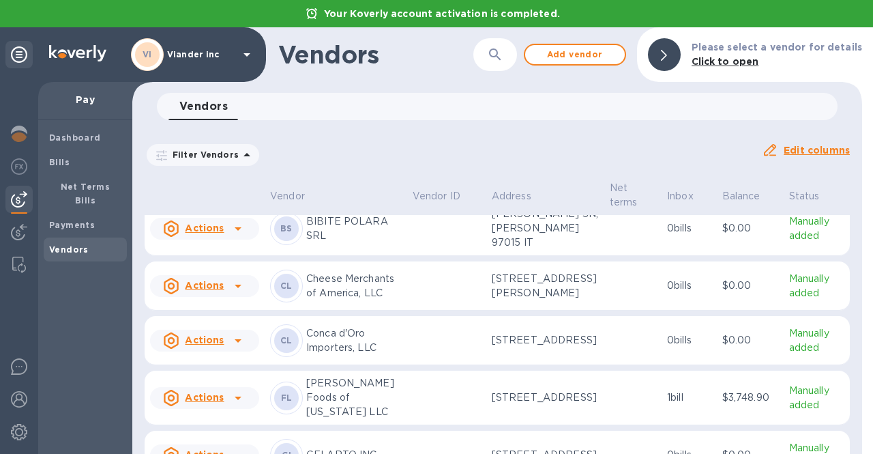
click at [517, 45] on div "​" at bounding box center [496, 54] width 44 height 33
click at [499, 46] on button "button" at bounding box center [495, 54] width 33 height 33
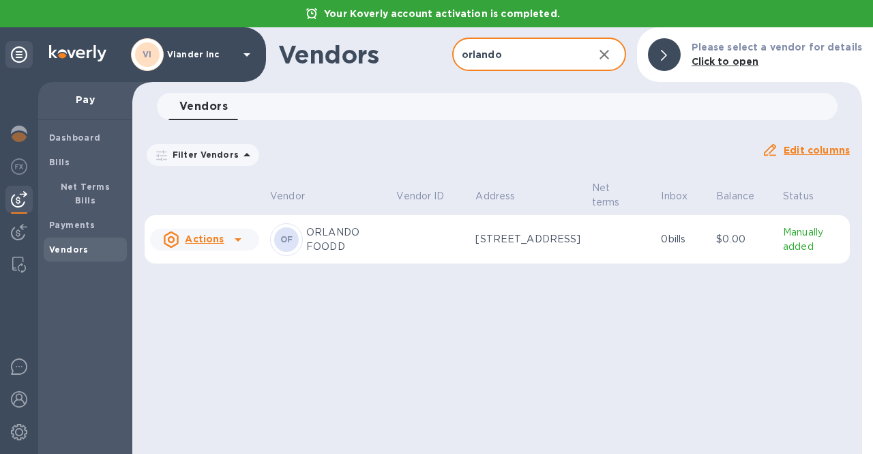
type input "orlando"
click at [243, 237] on icon at bounding box center [238, 239] width 16 height 16
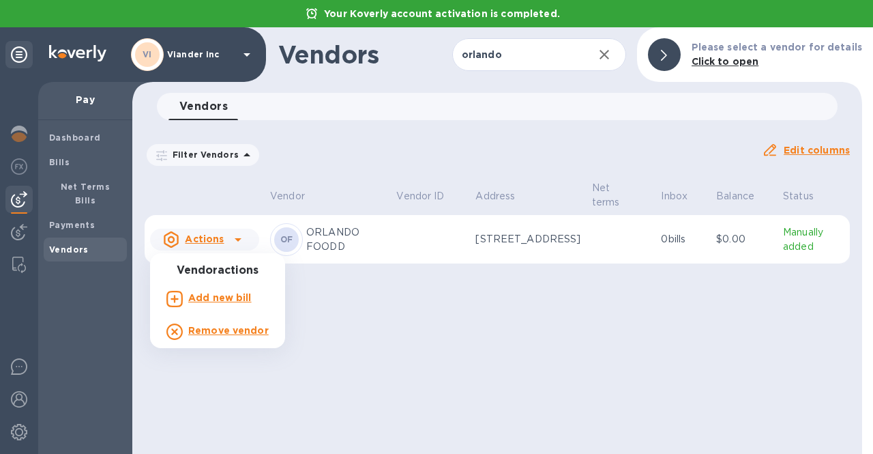
click at [247, 330] on b "Remove vendor" at bounding box center [228, 330] width 81 height 11
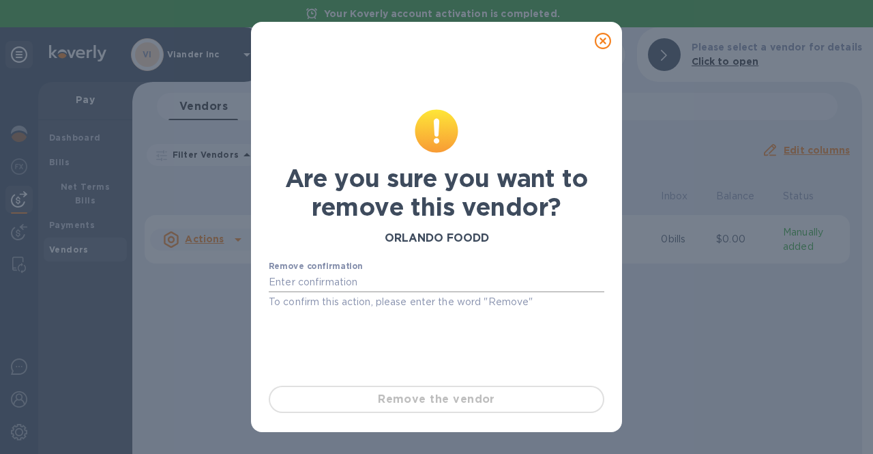
click at [334, 282] on input "text" at bounding box center [437, 282] width 336 height 20
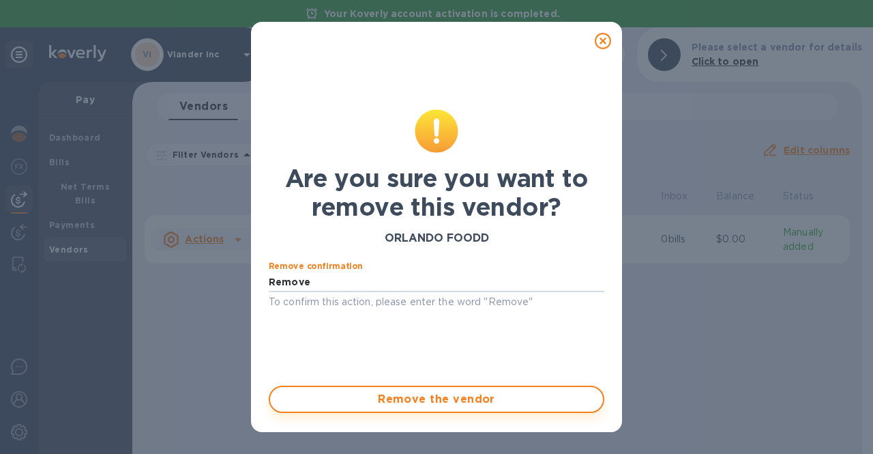
type input "Remove"
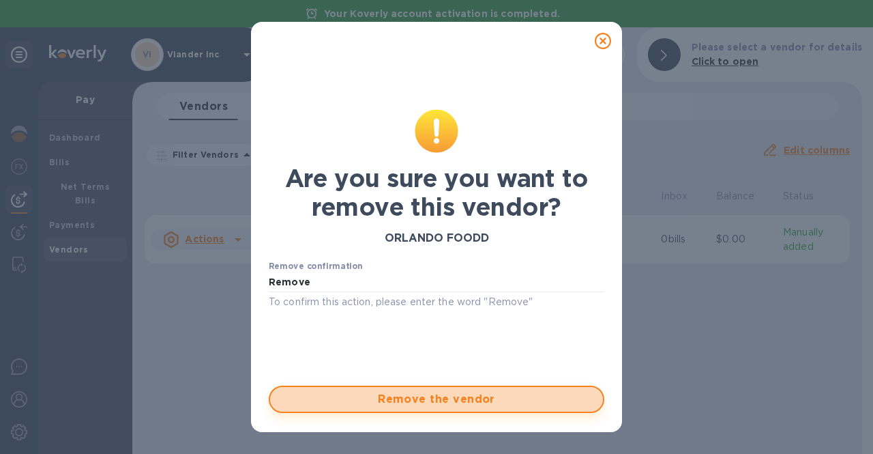
click at [431, 396] on span "Remove the vendor" at bounding box center [436, 399] width 311 height 16
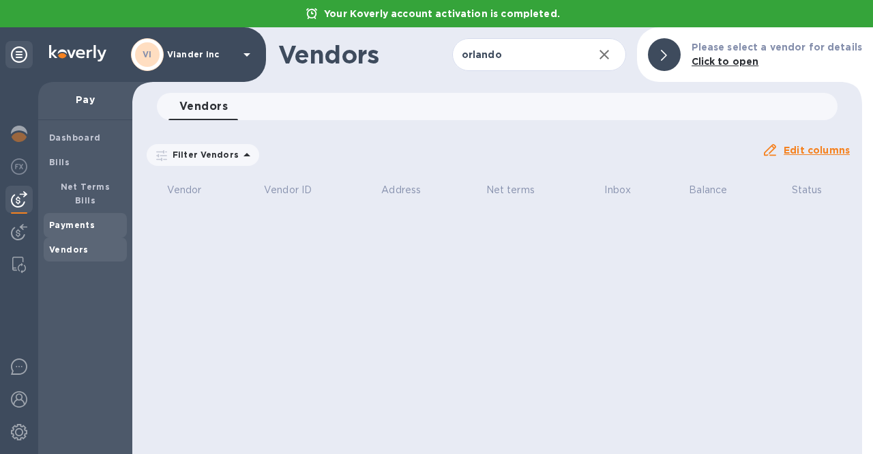
click at [70, 220] on b "Payments" at bounding box center [72, 225] width 46 height 10
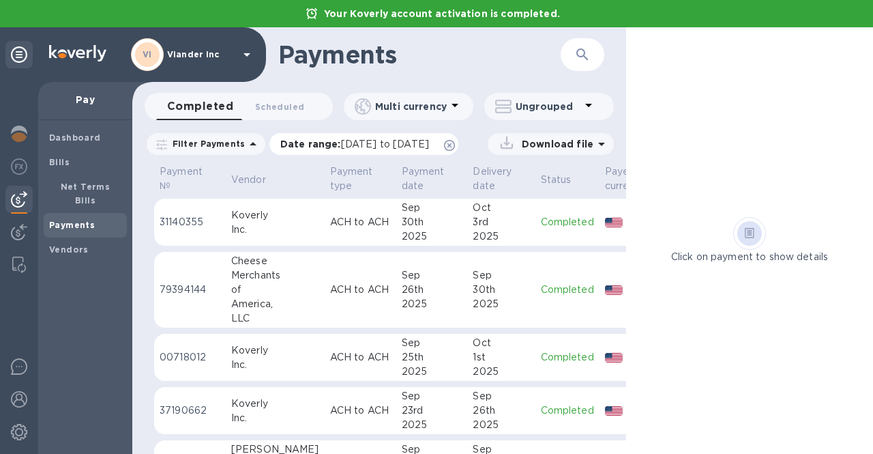
click at [455, 145] on icon at bounding box center [449, 145] width 11 height 11
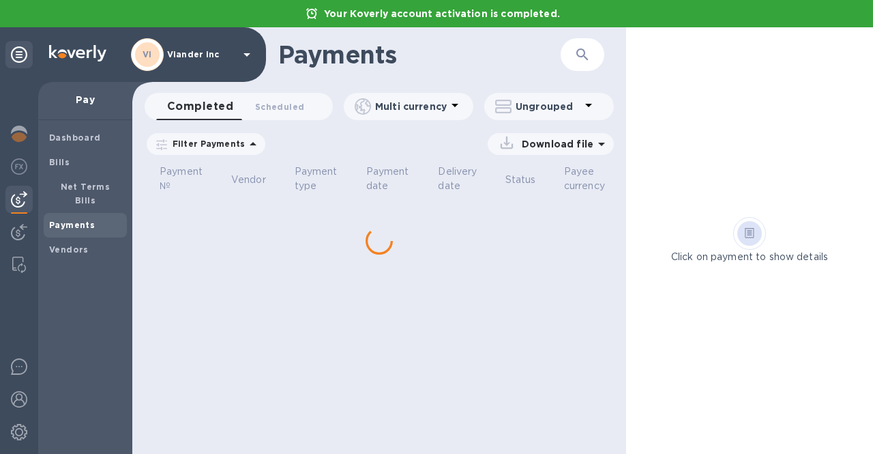
click at [575, 54] on icon "button" at bounding box center [583, 54] width 16 height 16
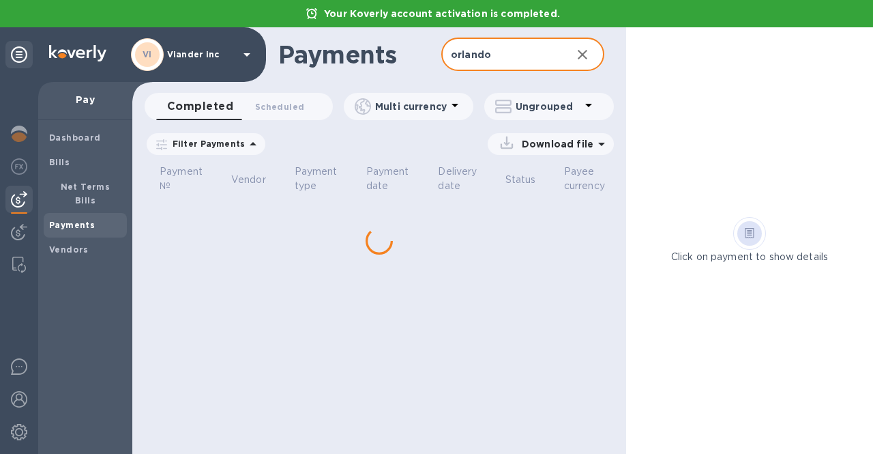
type input "orlando"
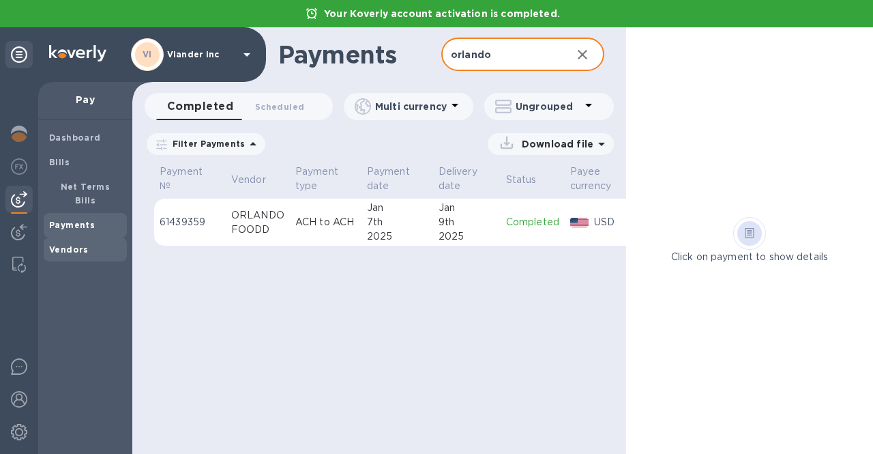
click at [60, 243] on span "Vendors" at bounding box center [69, 250] width 40 height 14
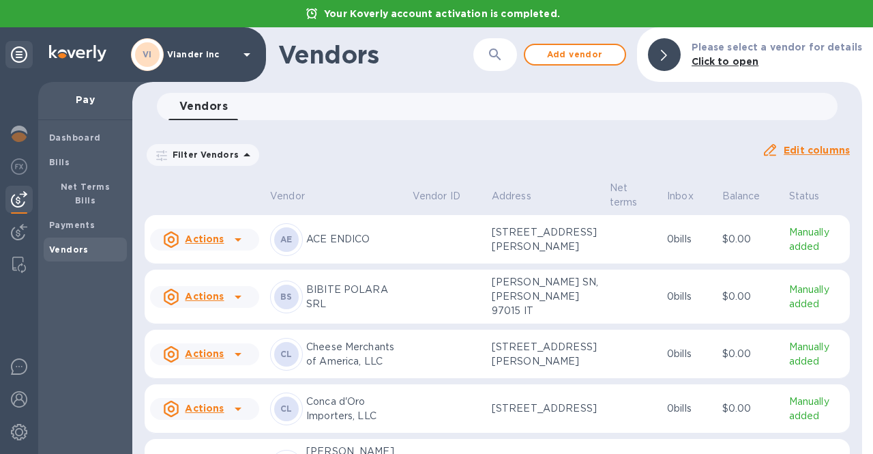
click at [517, 55] on div at bounding box center [498, 55] width 38 height 0
click at [597, 57] on span "Add vendor" at bounding box center [575, 54] width 78 height 16
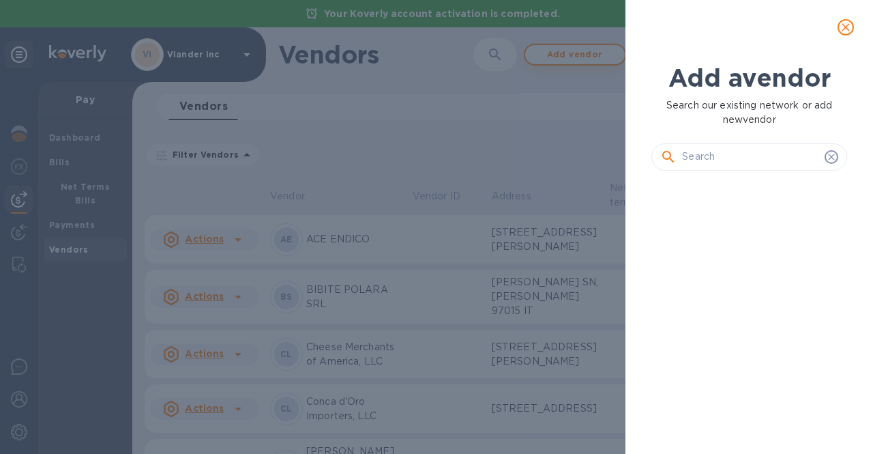
scroll to position [226, 201]
click at [703, 154] on input "text" at bounding box center [750, 157] width 137 height 20
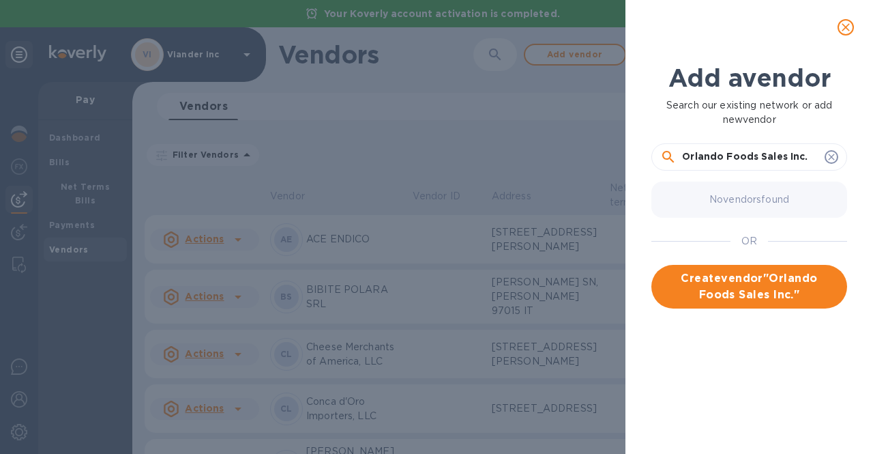
click at [756, 154] on input "Orlando Foods Sales Inc." at bounding box center [750, 157] width 137 height 20
type input "Orlando Food Sales Inc."
click at [755, 284] on span "Create vendor " Orlando Food Sales Inc. "" at bounding box center [750, 286] width 174 height 33
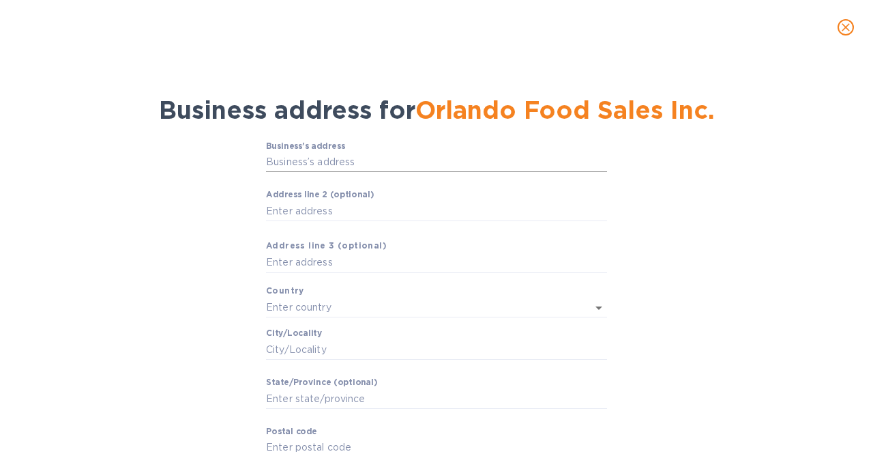
click at [331, 171] on input "Business’s аddress" at bounding box center [436, 162] width 341 height 20
type input "[STREET_ADDRESS]"
type input "[GEOGRAPHIC_DATA]"
type input "[PERSON_NAME] Rock"
type input "NJ"
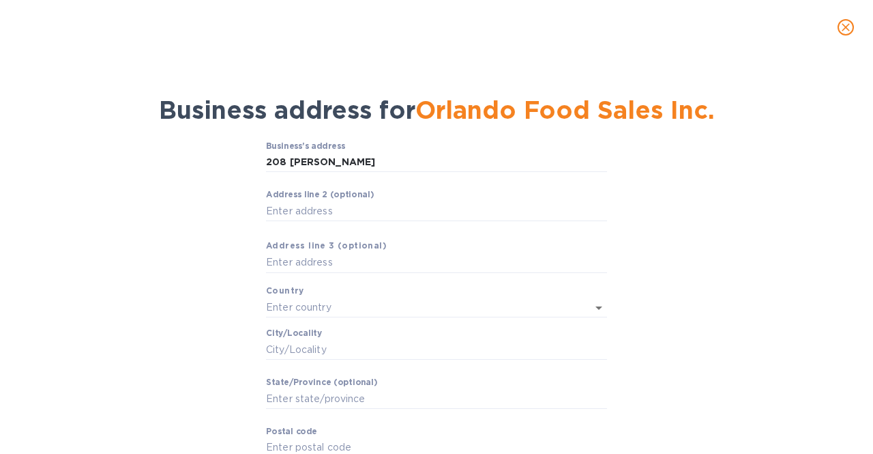
type input "07452"
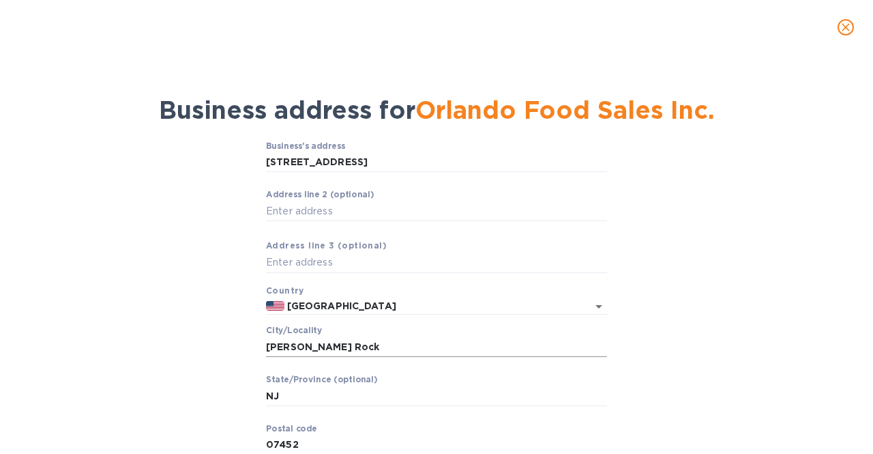
scroll to position [68, 0]
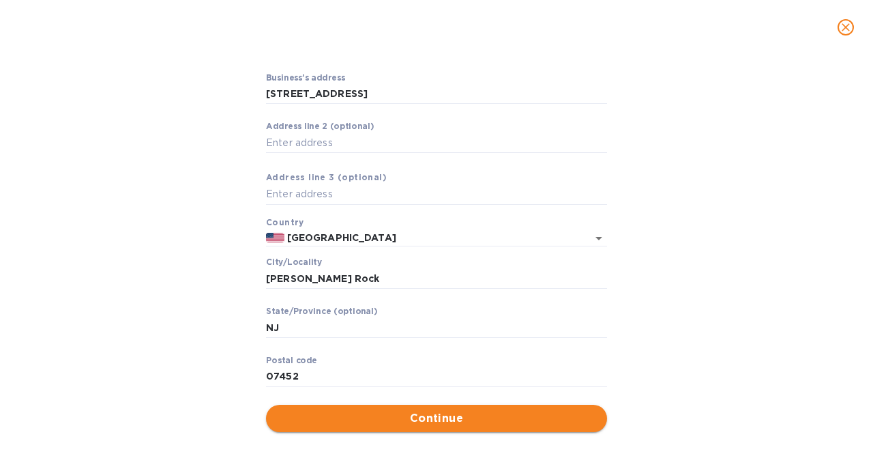
click at [433, 426] on span "Continue" at bounding box center [436, 418] width 319 height 16
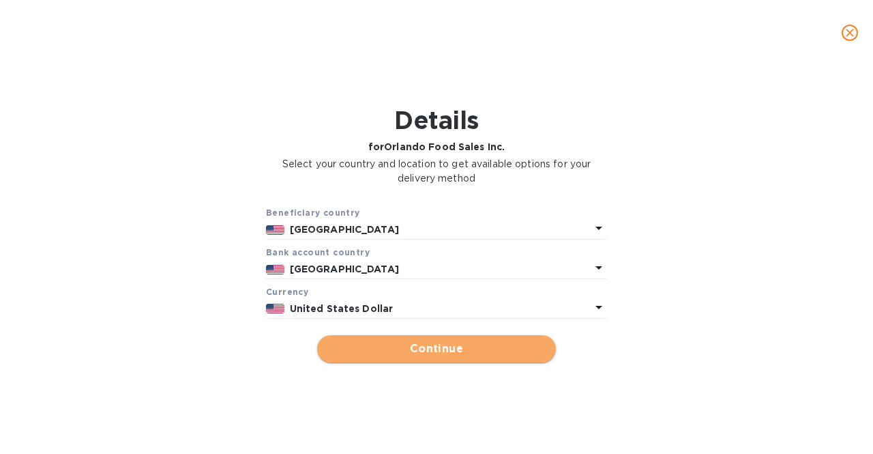
click at [416, 348] on span "Continue" at bounding box center [436, 348] width 217 height 16
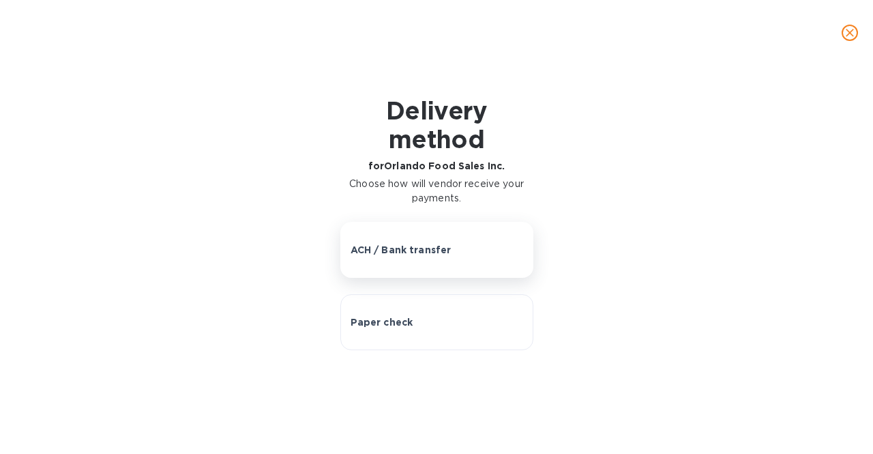
click at [414, 265] on button "ACH / Bank transfer" at bounding box center [436, 250] width 193 height 56
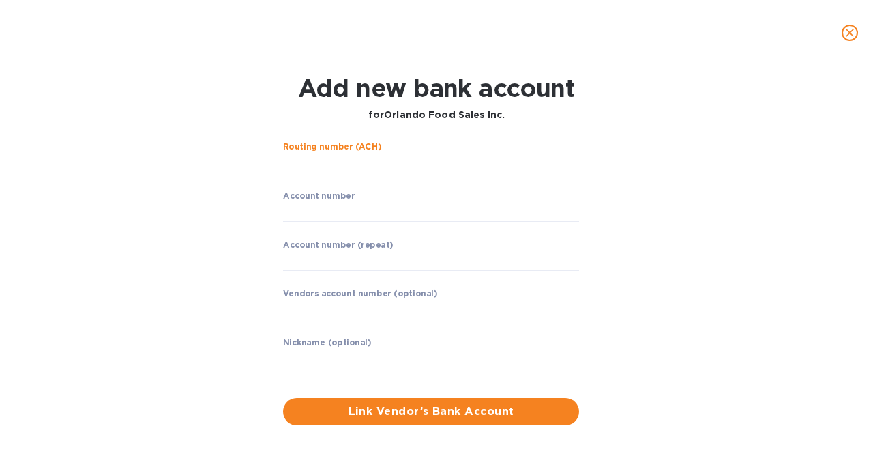
click at [310, 161] on input "string" at bounding box center [431, 163] width 296 height 20
paste input "021205237"
type input "021205237"
click at [304, 209] on input "string" at bounding box center [431, 212] width 296 height 20
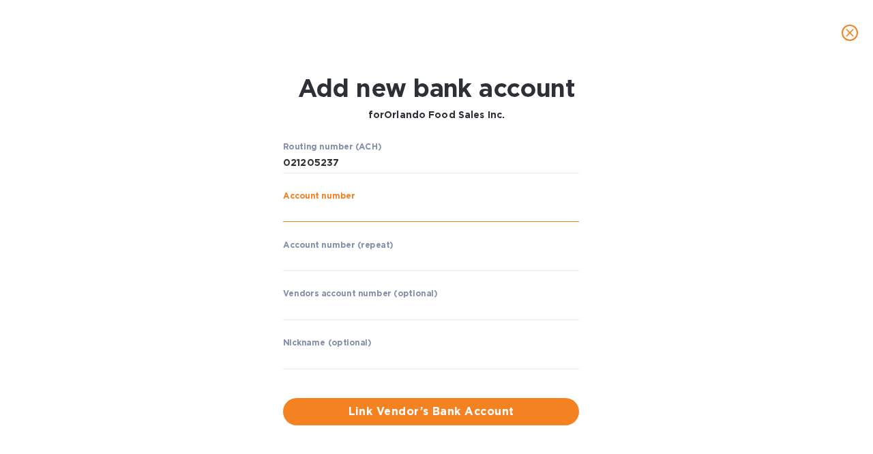
paste input "400193358"
type input "400193358"
click at [293, 261] on input "string" at bounding box center [431, 261] width 296 height 20
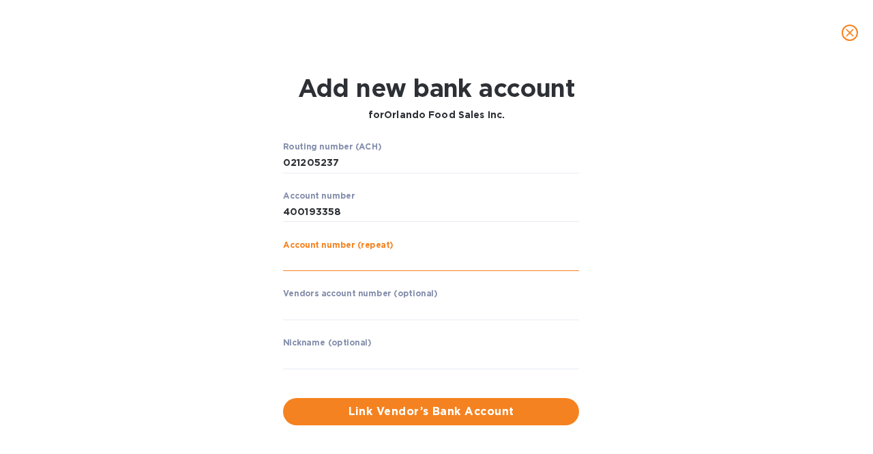
paste input "400193358"
type input "400193358"
click at [233, 278] on div "Routing number (ACH) ​ Account number ​ Account number (repeat) ​ Vendors accou…" at bounding box center [437, 284] width 559 height 300
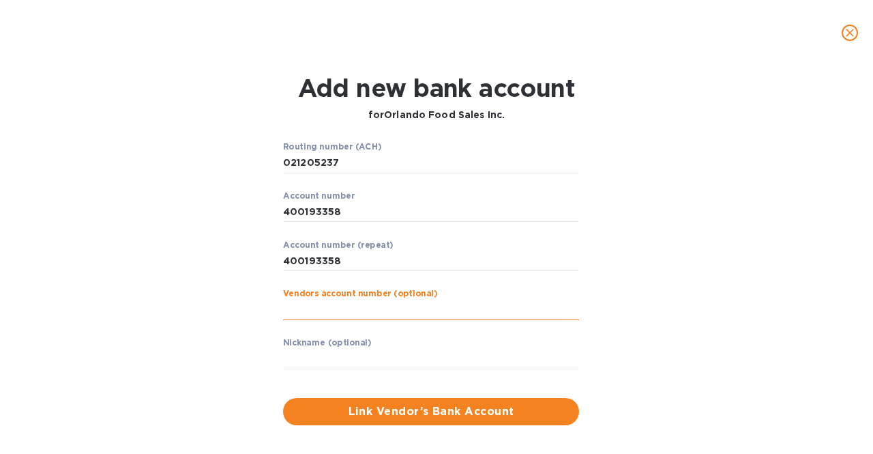
click at [291, 306] on input "text" at bounding box center [431, 310] width 296 height 20
click at [190, 283] on div "Routing number (ACH) ​ Account number ​ Account number (repeat) ​ Vendors accou…" at bounding box center [437, 284] width 559 height 300
click at [461, 411] on span "Link Vendor’s Bank Account" at bounding box center [431, 411] width 274 height 16
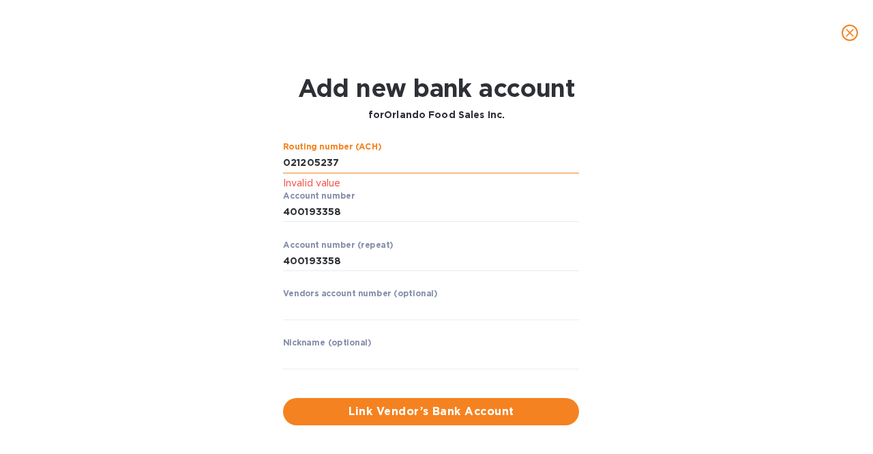
click at [347, 161] on input "string" at bounding box center [431, 163] width 296 height 20
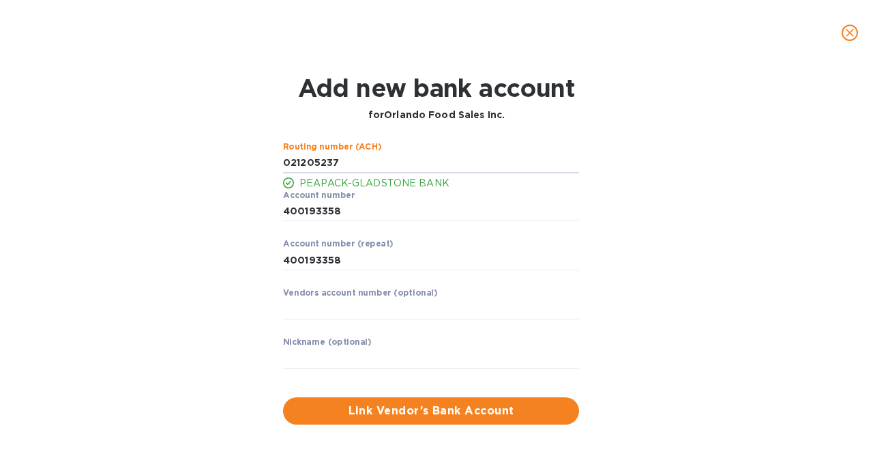
type input "021205237"
click at [203, 183] on div "Routing number (ACH) PEAPACK-GLADSTONE BANK Account number ​ Account number (re…" at bounding box center [437, 283] width 559 height 299
click at [368, 204] on input "string" at bounding box center [431, 211] width 296 height 20
click at [261, 254] on div "Routing number (ACH) PEAPACK-GLADSTONE BANK Account number ​ Account number (re…" at bounding box center [437, 283] width 559 height 299
click at [364, 258] on input "string" at bounding box center [431, 260] width 296 height 20
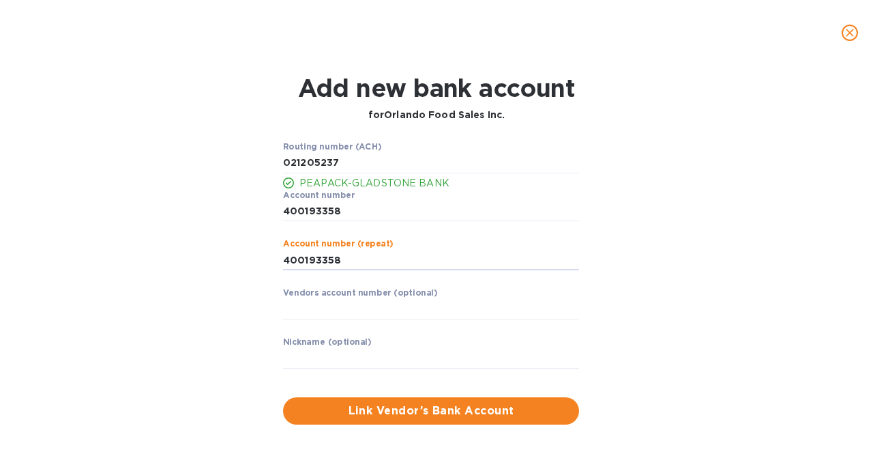
click at [135, 237] on div "Add new bank account for Orlando Food Sales Inc. Routing number (ACH) PEAPACK-G…" at bounding box center [437, 249] width 852 height 367
click at [340, 257] on input "string" at bounding box center [431, 260] width 296 height 20
type input "400193358"
click at [353, 207] on input "string" at bounding box center [431, 211] width 296 height 20
type input "400193358"
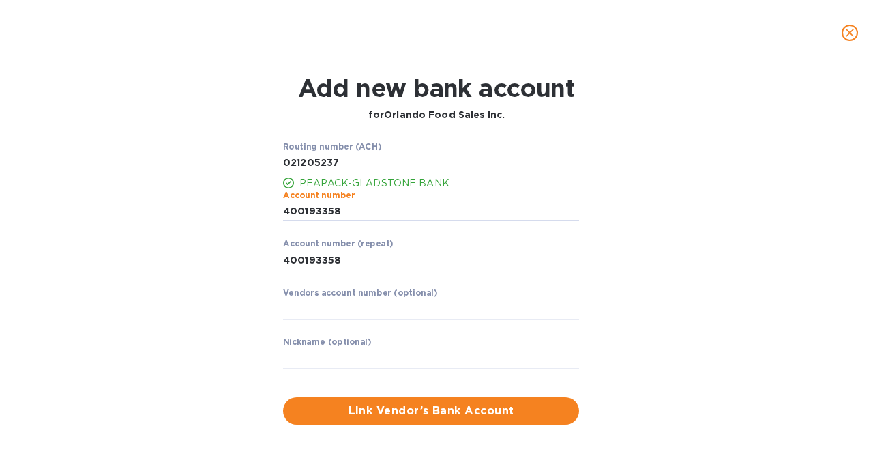
click at [110, 285] on div "Add new bank account for Orlando Food Sales Inc. Routing number (ACH) PEAPACK-G…" at bounding box center [437, 249] width 852 height 367
click at [394, 407] on span "Link Vendor’s Bank Account" at bounding box center [431, 411] width 274 height 16
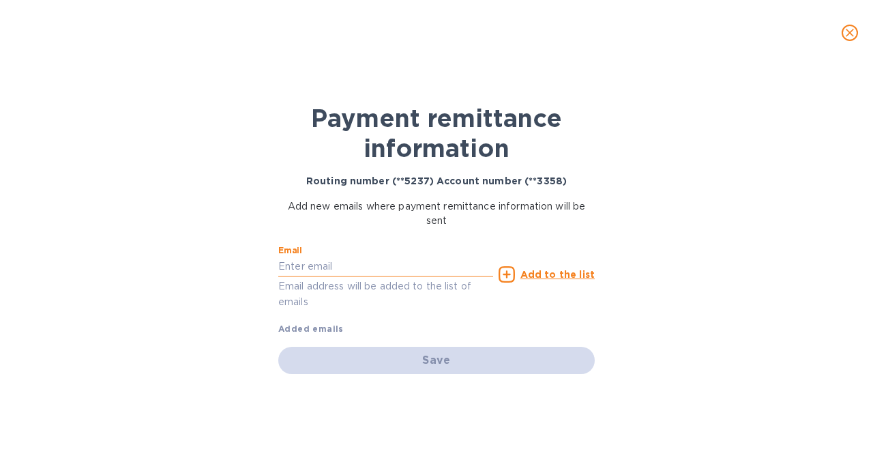
click at [313, 261] on input "text" at bounding box center [385, 267] width 215 height 20
paste input "[PERSON_NAME][EMAIL_ADDRESS][DOMAIN_NAME]"
type input "[PERSON_NAME][EMAIL_ADDRESS][DOMAIN_NAME]"
click at [534, 274] on u "Add to the list" at bounding box center [558, 274] width 74 height 11
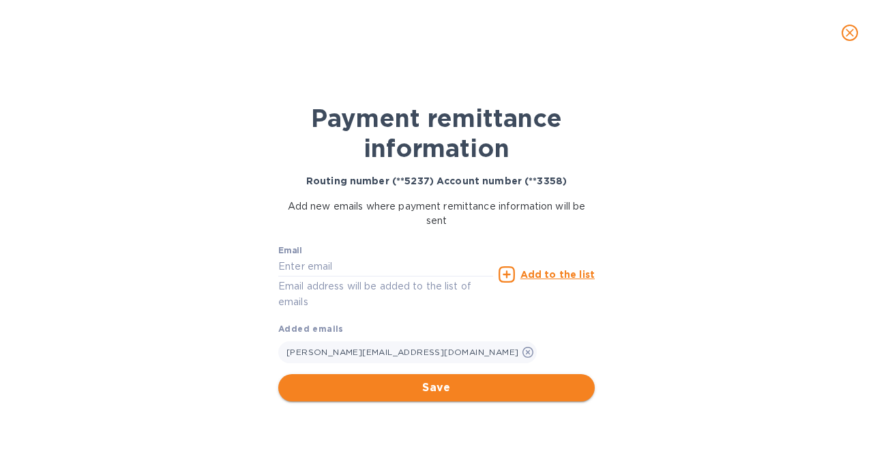
click at [435, 392] on span "Save" at bounding box center [436, 387] width 295 height 16
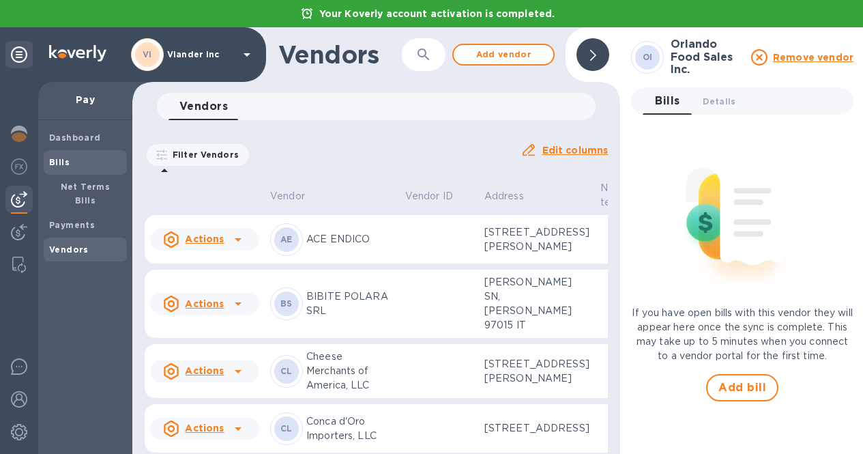
click at [57, 161] on b "Bills" at bounding box center [59, 162] width 20 height 10
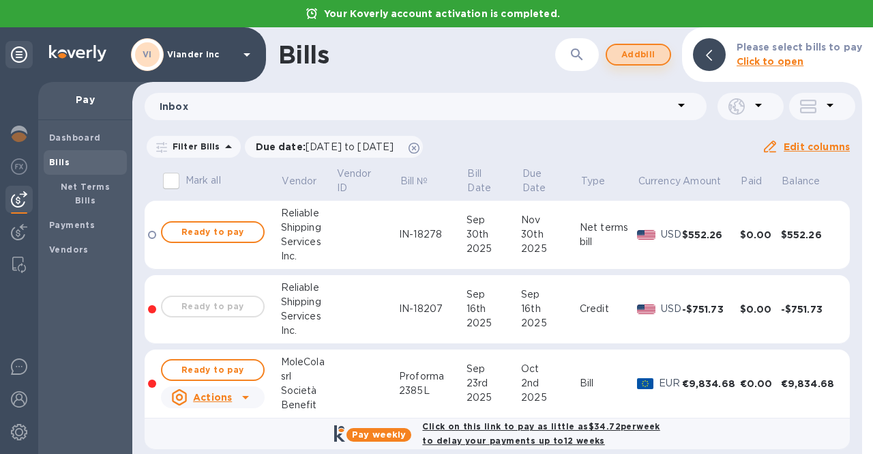
click at [626, 58] on span "Add bill" at bounding box center [638, 54] width 41 height 16
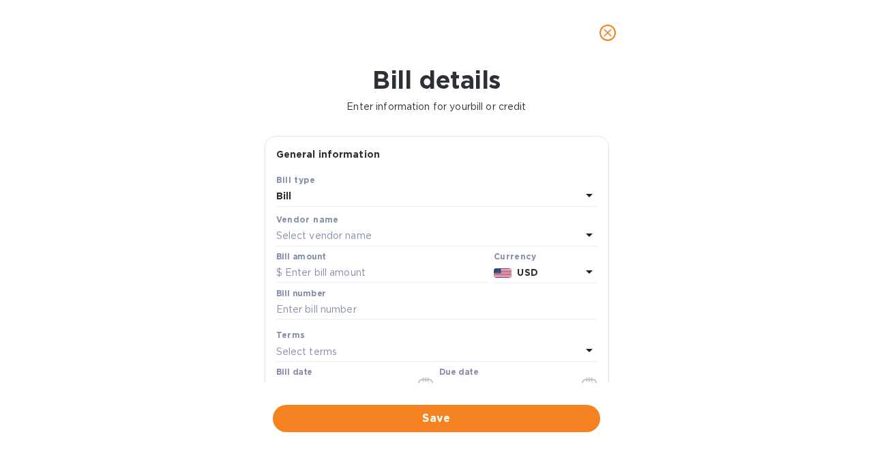
click at [495, 231] on div "Select vendor name" at bounding box center [428, 236] width 305 height 19
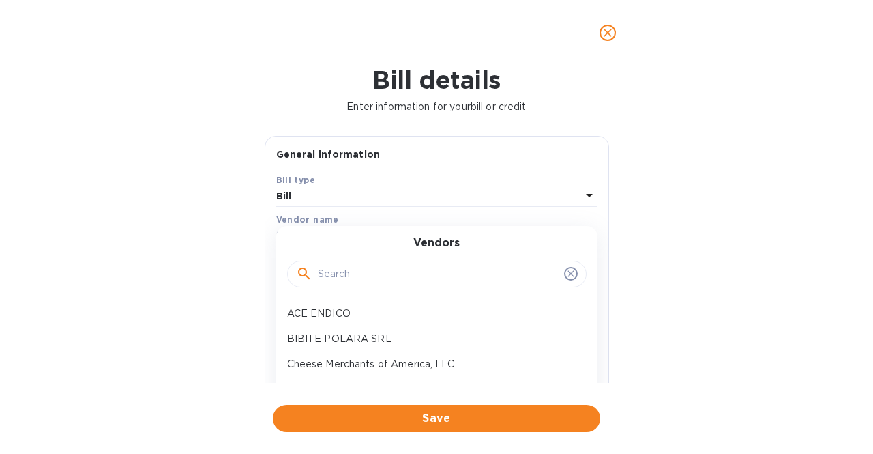
click at [426, 278] on input "text" at bounding box center [438, 274] width 241 height 20
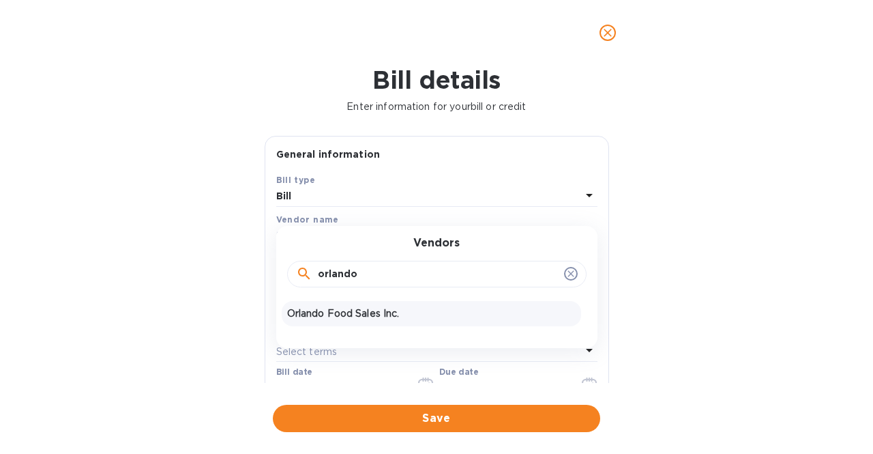
type input "orlando"
click at [404, 308] on p "Orlando Food Sales Inc." at bounding box center [431, 313] width 289 height 14
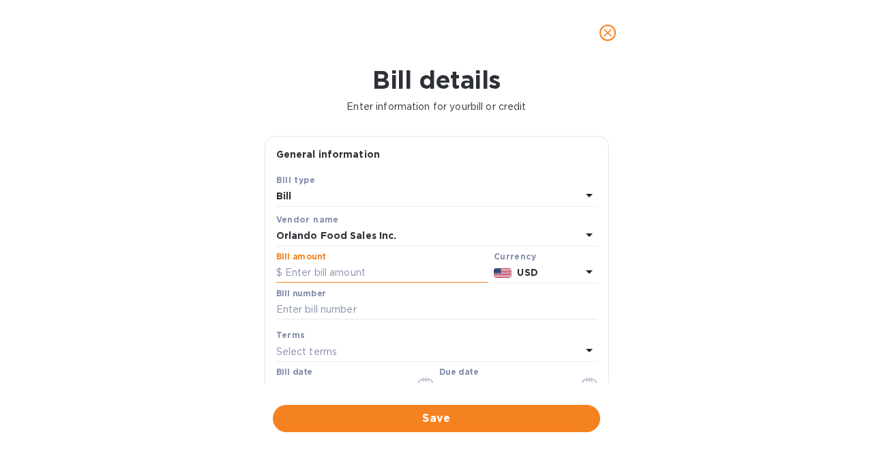
click at [338, 277] on input "text" at bounding box center [382, 273] width 212 height 20
type input "6,000.00"
type input "102095"
click at [207, 282] on div "Bill details Enter information for your bill or credit General information Save…" at bounding box center [436, 260] width 873 height 388
click at [332, 379] on div "Bill date [DATE]" at bounding box center [355, 382] width 158 height 31
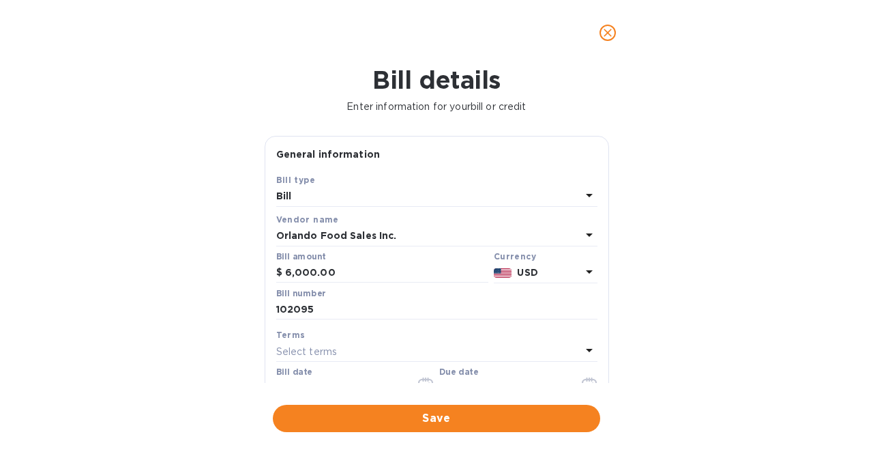
click at [301, 373] on label "Bill date" at bounding box center [294, 372] width 36 height 8
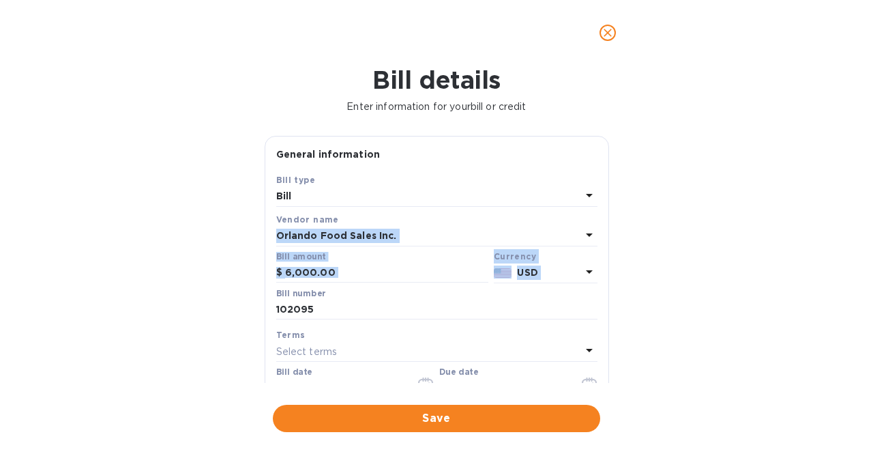
drag, startPoint x: 609, startPoint y: 221, endPoint x: 607, endPoint y: 276, distance: 54.6
click at [607, 276] on div "General information Save Bill type Bill Vendor name Orlando Food Sales Inc. Bil…" at bounding box center [437, 259] width 358 height 247
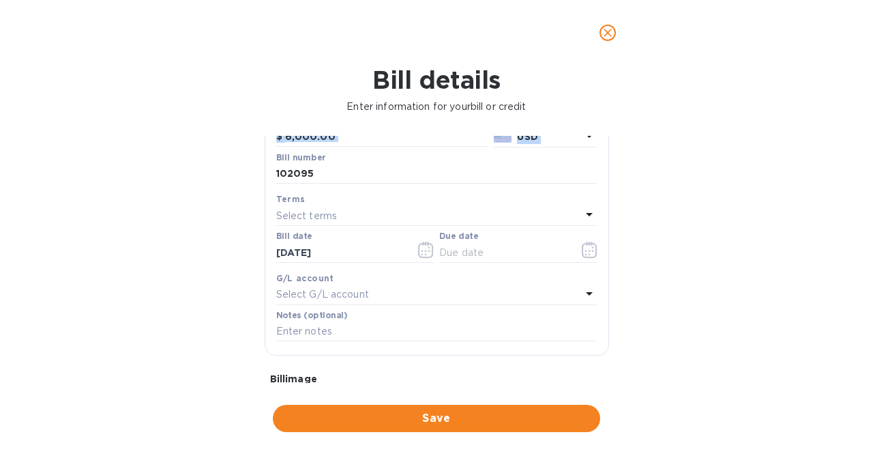
scroll to position [136, 0]
click at [419, 249] on icon "button" at bounding box center [426, 250] width 16 height 16
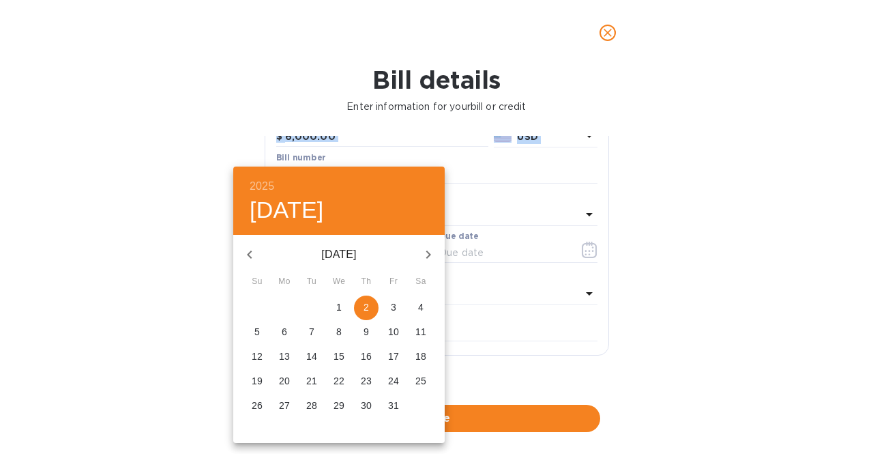
click at [252, 250] on icon "button" at bounding box center [250, 254] width 16 height 16
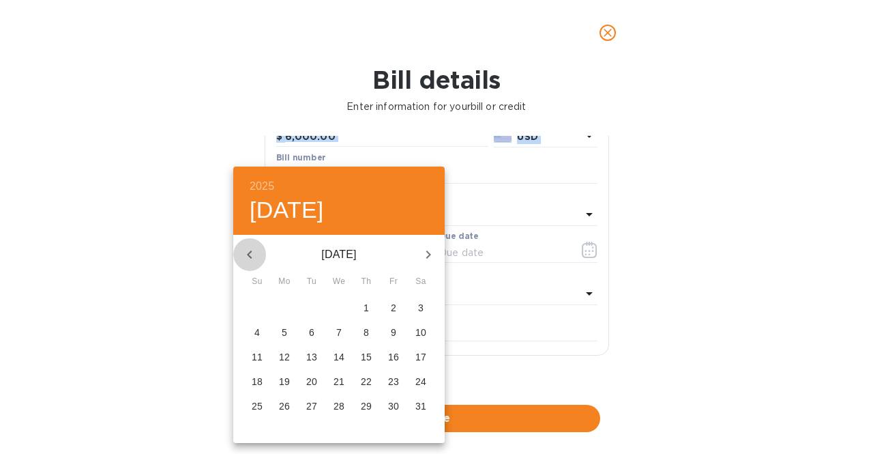
click at [252, 250] on icon "button" at bounding box center [250, 254] width 16 height 16
click at [312, 359] on p "14" at bounding box center [311, 356] width 11 height 14
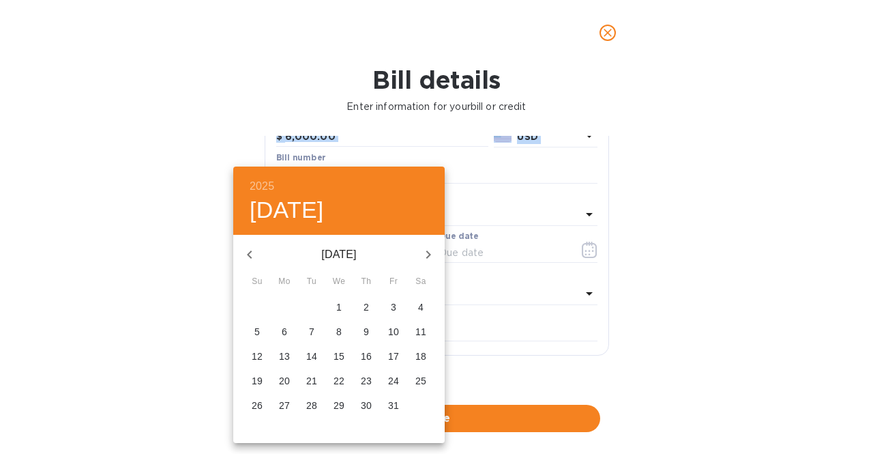
type input "[DATE]"
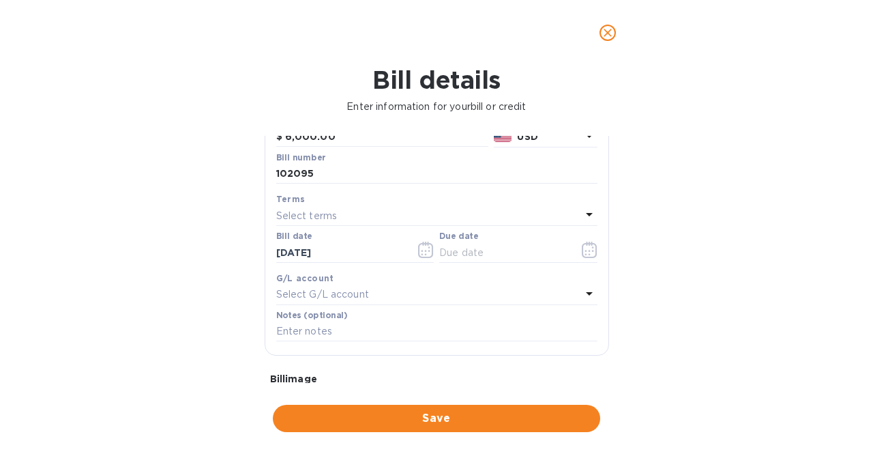
click at [164, 310] on div "Bill details Enter information for your bill or credit General information Save…" at bounding box center [436, 260] width 873 height 388
click at [589, 256] on icon "button" at bounding box center [590, 250] width 16 height 16
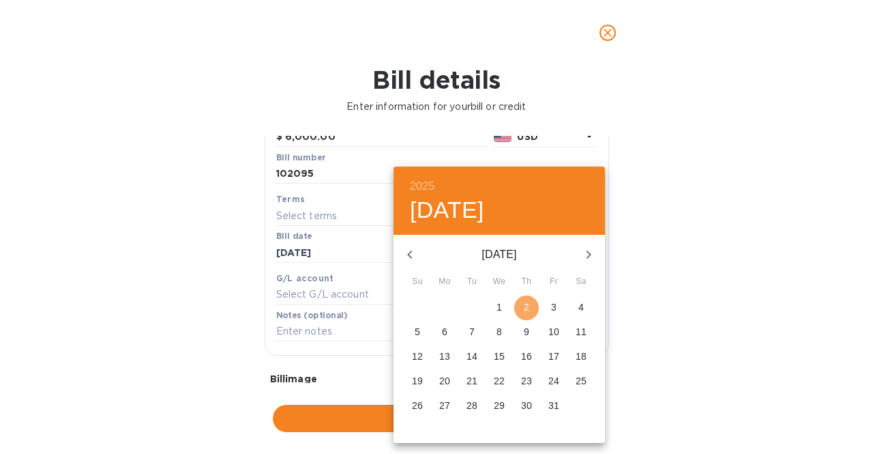
click at [521, 308] on span "2" at bounding box center [526, 307] width 25 height 14
type input "[DATE]"
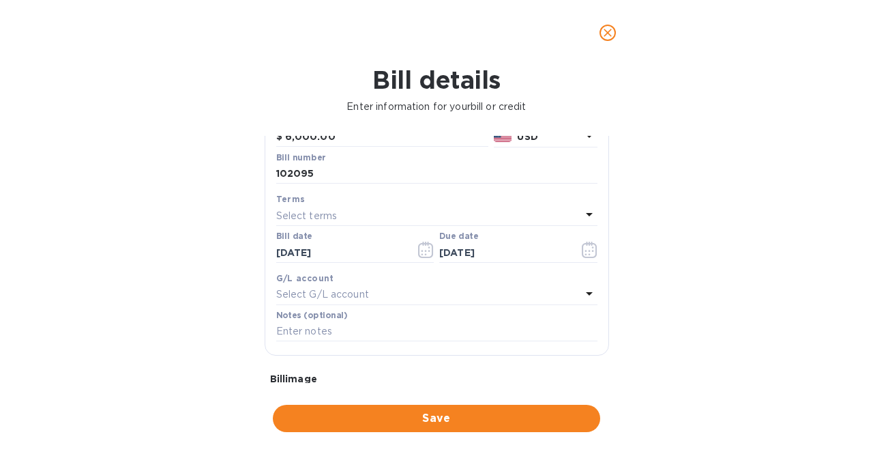
click at [200, 304] on div "Bill details Enter information for your bill or credit General information Save…" at bounding box center [436, 260] width 873 height 388
click at [302, 330] on input "text" at bounding box center [436, 331] width 321 height 20
type input "Downpayment invoice 102095 [DATE]"
click at [171, 269] on div "Bill details Enter information for your bill or credit General information Save…" at bounding box center [436, 260] width 873 height 388
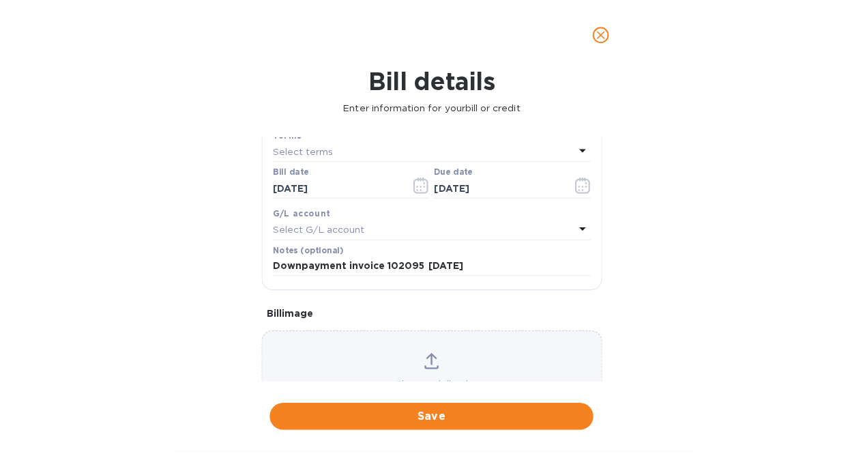
scroll to position [221, 0]
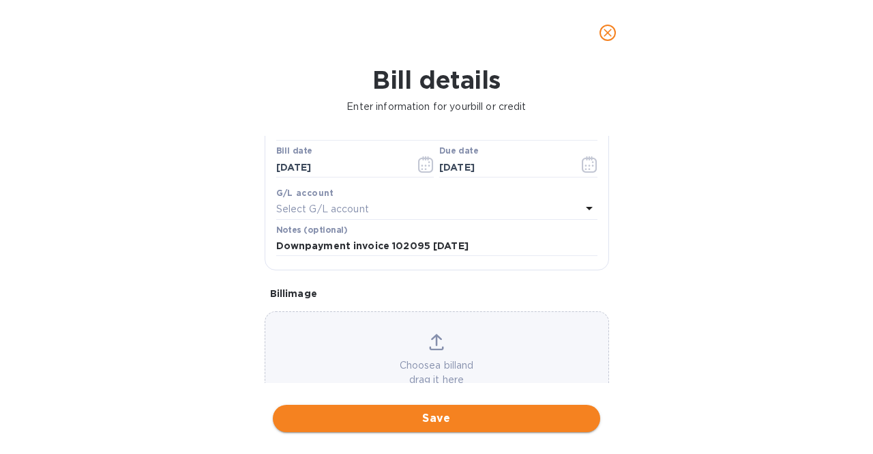
click at [471, 415] on span "Save" at bounding box center [437, 418] width 306 height 16
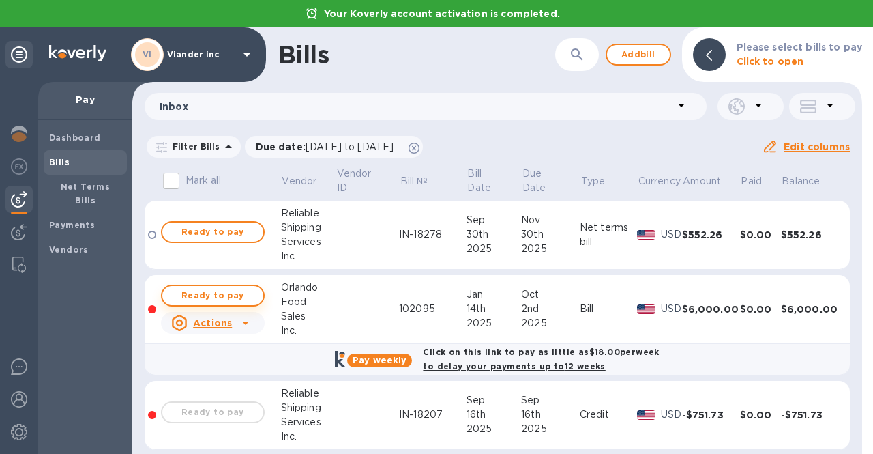
click at [235, 298] on span "Ready to pay" at bounding box center [212, 295] width 79 height 16
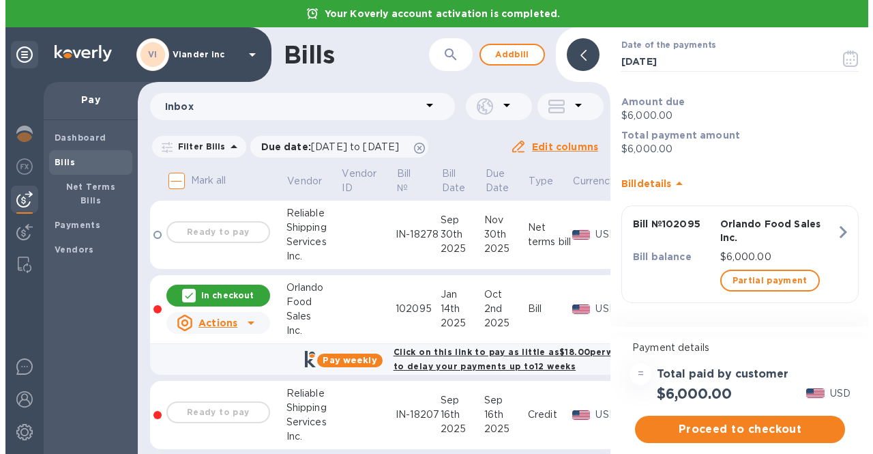
scroll to position [77, 0]
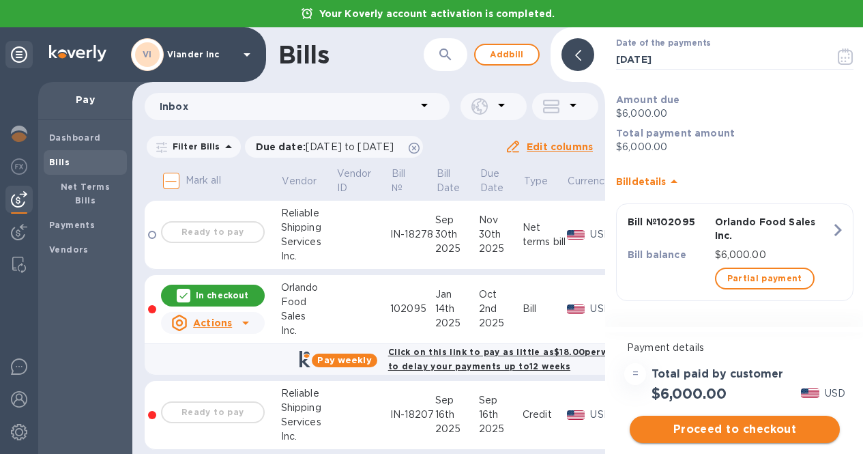
click at [732, 429] on span "Proceed to checkout" at bounding box center [735, 429] width 188 height 16
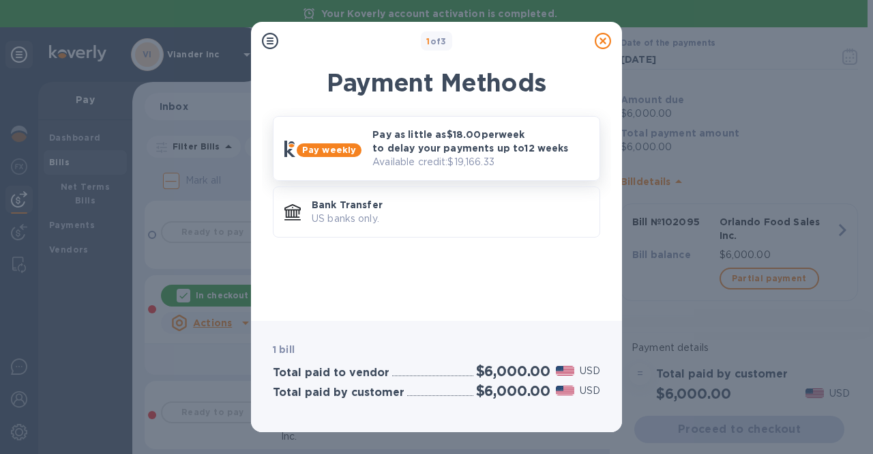
click at [446, 151] on p "Pay as little as $18.00 per week to delay your payments up to 12 weeks" at bounding box center [481, 141] width 216 height 27
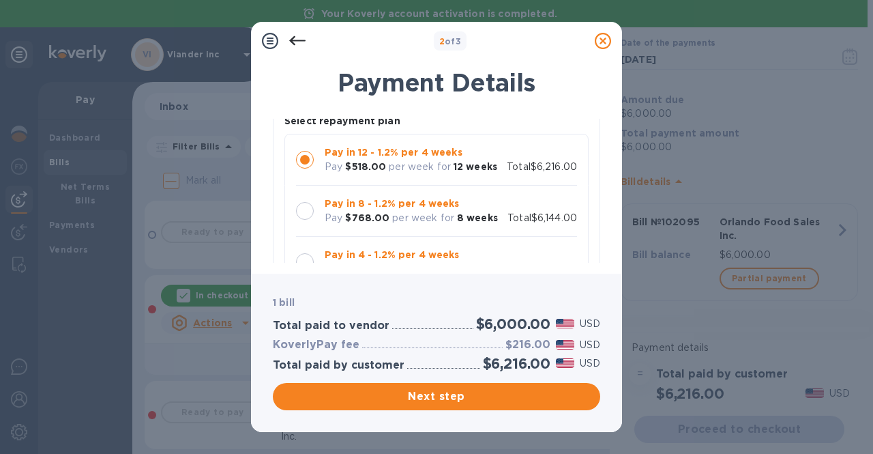
scroll to position [82, 0]
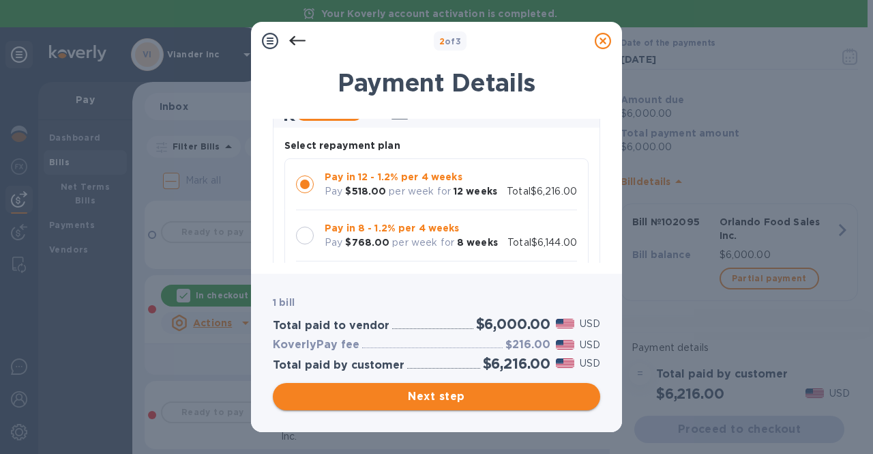
click at [383, 398] on span "Next step" at bounding box center [437, 396] width 306 height 16
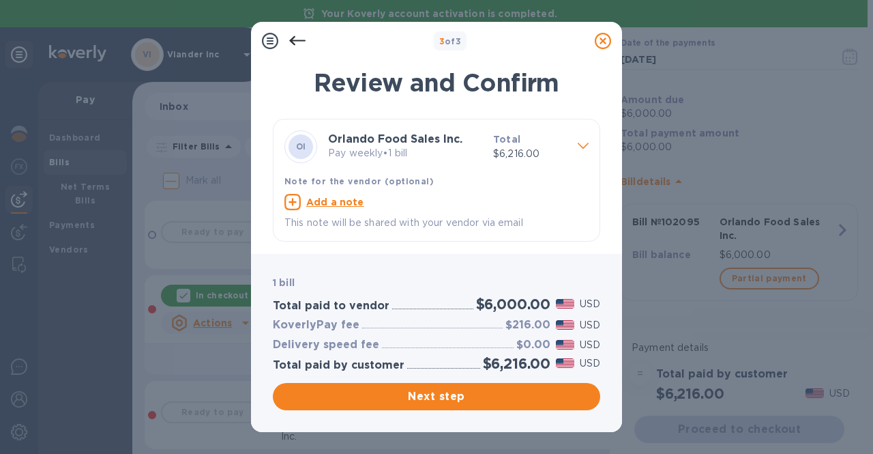
click at [343, 199] on u "Add a note" at bounding box center [335, 202] width 58 height 11
click at [342, 205] on textarea at bounding box center [426, 204] width 282 height 12
type textarea "Downpayment invoice 102095 [DATE]"
click at [345, 235] on div "Downpayment invoice 102095 [DATE] x This note will be shared with your vendor v…" at bounding box center [426, 213] width 288 height 44
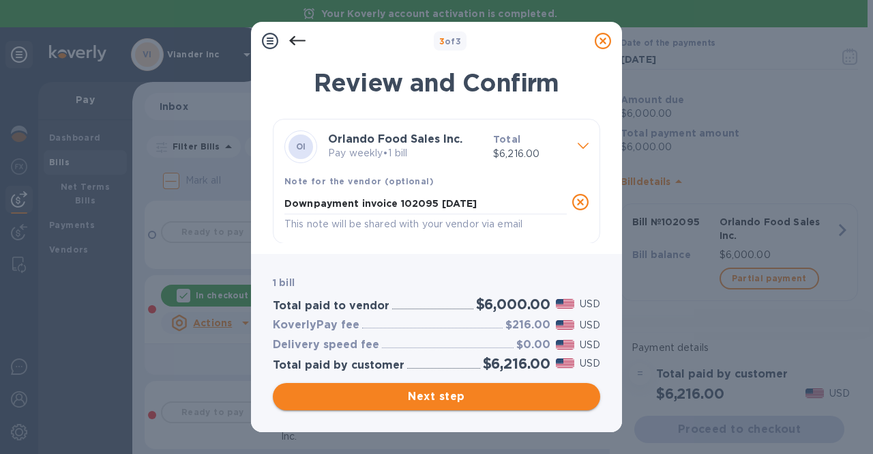
click at [429, 398] on span "Next step" at bounding box center [437, 396] width 306 height 16
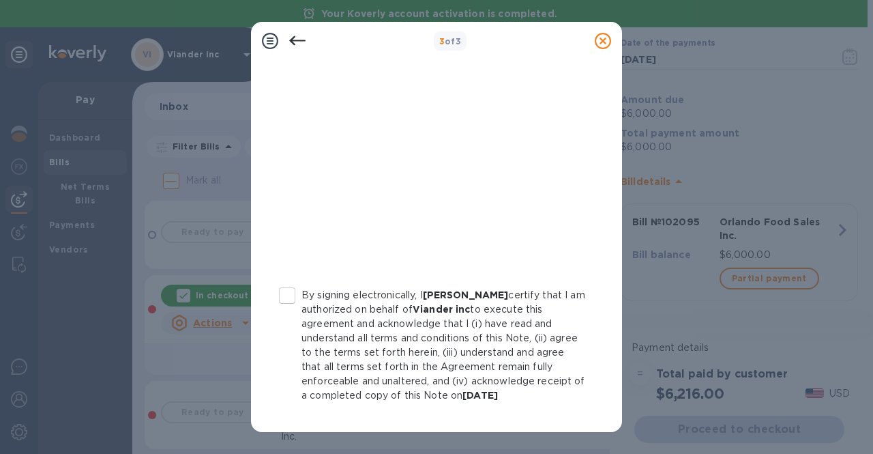
scroll to position [308, 0]
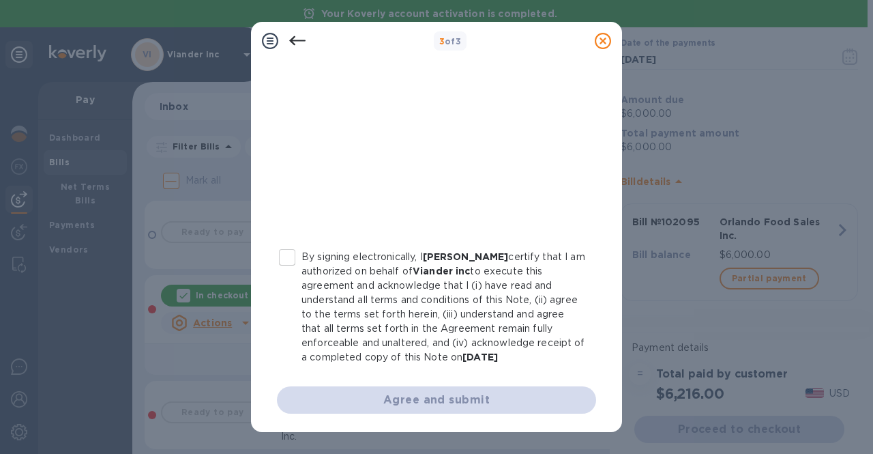
click at [282, 256] on input "By signing electronically, I [PERSON_NAME] certify that I am authorized on beha…" at bounding box center [287, 257] width 29 height 29
checkbox input "true"
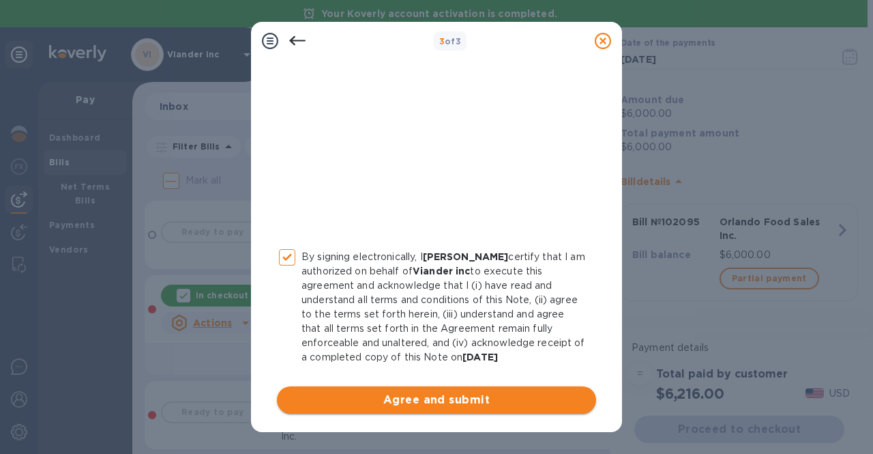
click at [441, 403] on span "Agree and submit" at bounding box center [437, 400] width 298 height 16
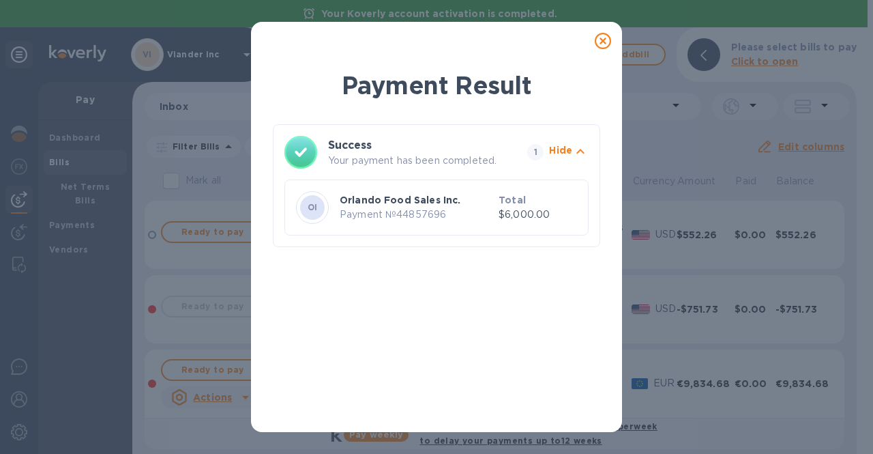
click at [602, 44] on icon at bounding box center [603, 41] width 16 height 16
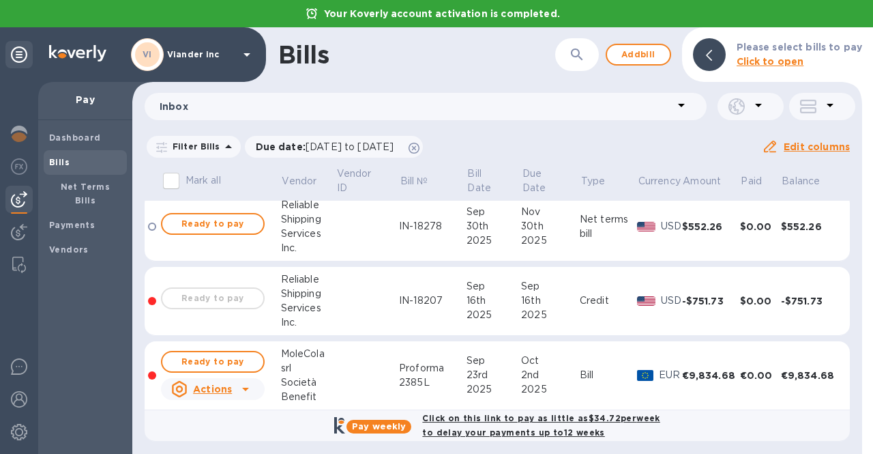
scroll to position [13, 0]
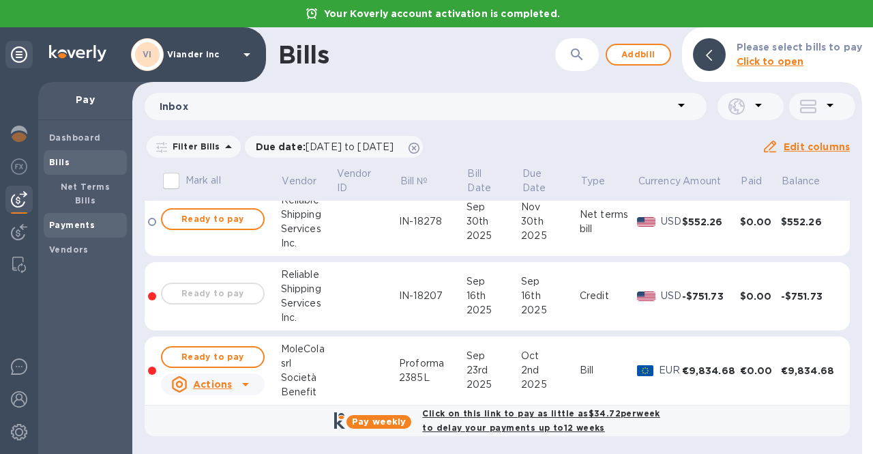
click at [59, 220] on div "Payments" at bounding box center [85, 225] width 83 height 25
